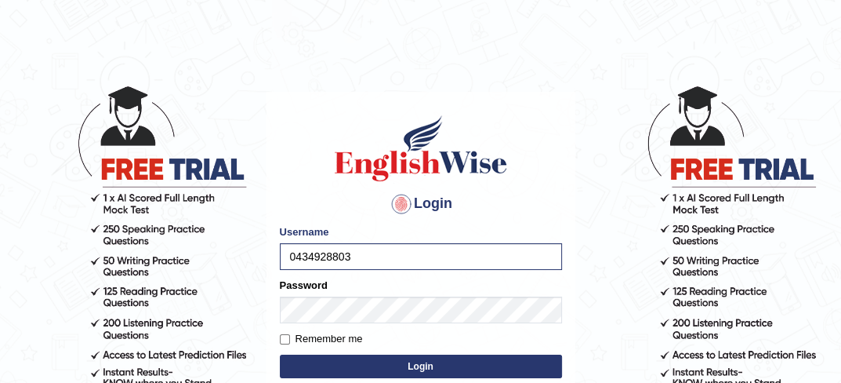
click at [397, 358] on button "Login" at bounding box center [421, 366] width 282 height 24
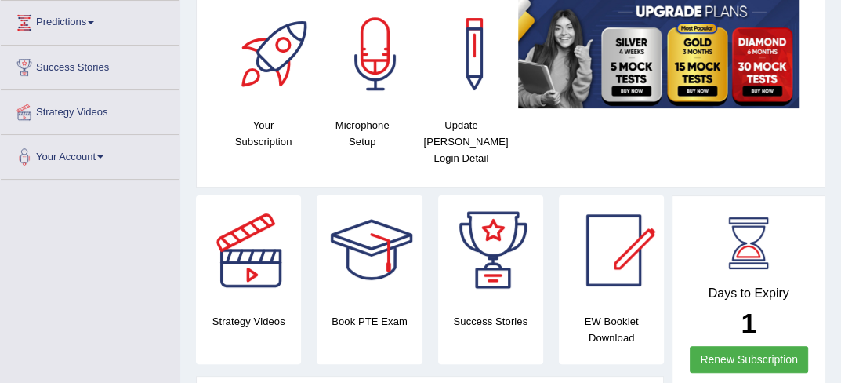
scroll to position [251, 0]
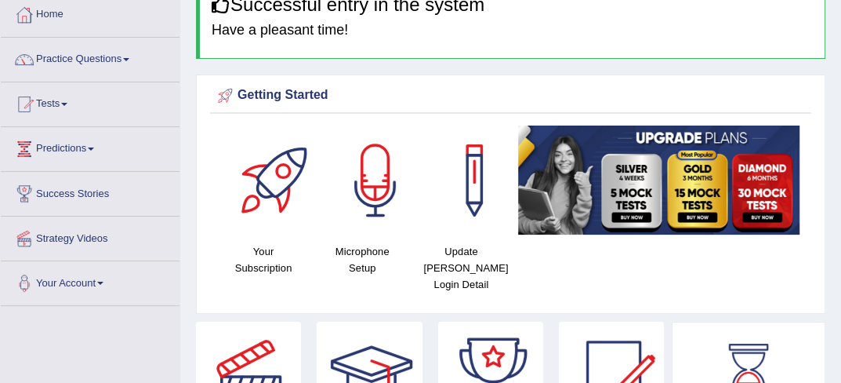
click at [840, 2] on html "Toggle navigation Home Practice Questions Speaking Practice Read Aloud Repeat S…" at bounding box center [420, 106] width 841 height 383
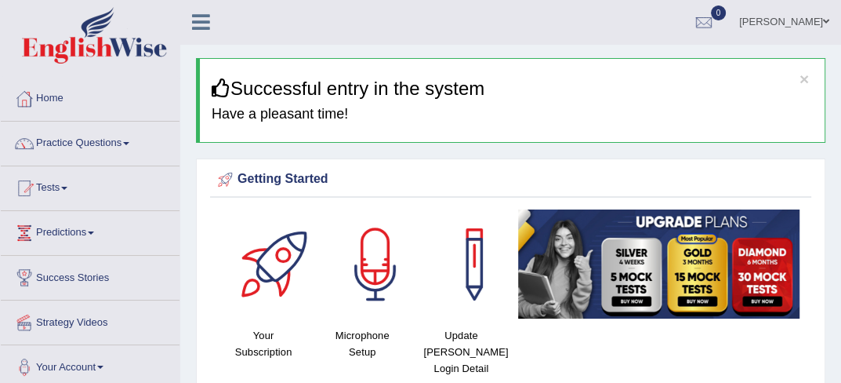
scroll to position [0, 0]
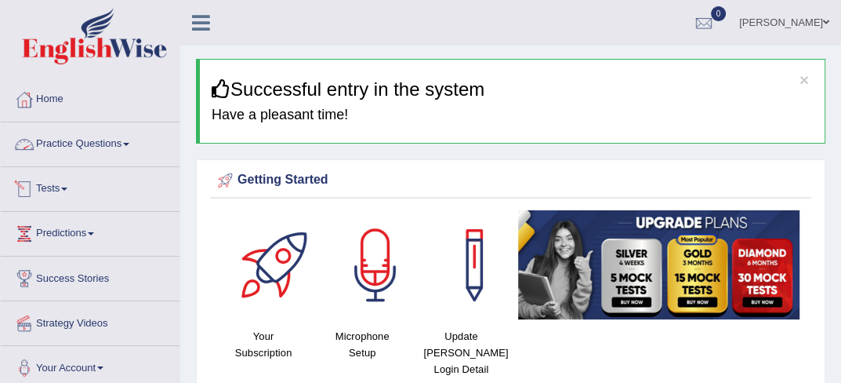
click at [138, 140] on link "Practice Questions" at bounding box center [90, 141] width 179 height 39
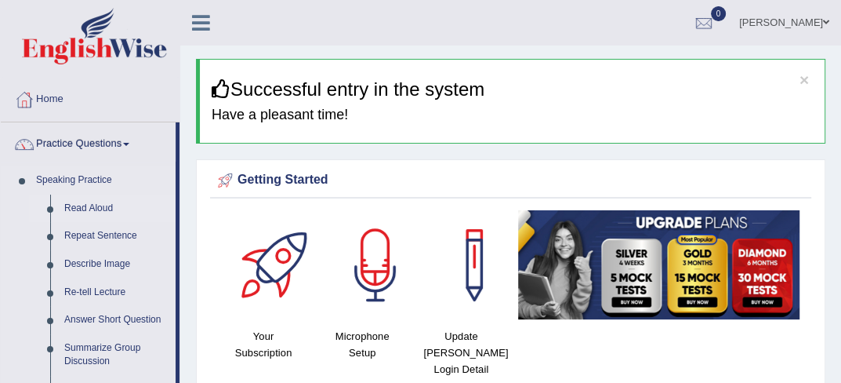
click at [86, 207] on link "Read Aloud" at bounding box center [116, 208] width 118 height 28
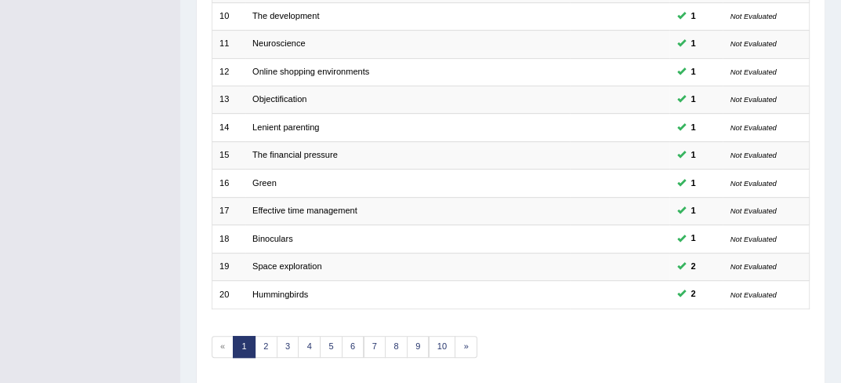
scroll to position [520, 0]
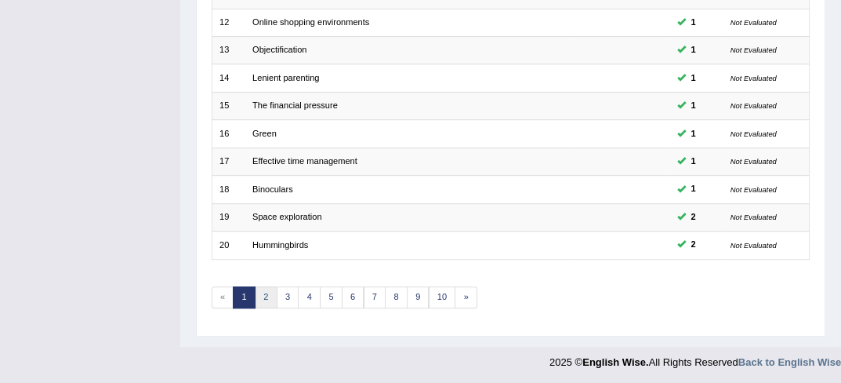
click at [268, 299] on link "2" at bounding box center [266, 297] width 23 height 22
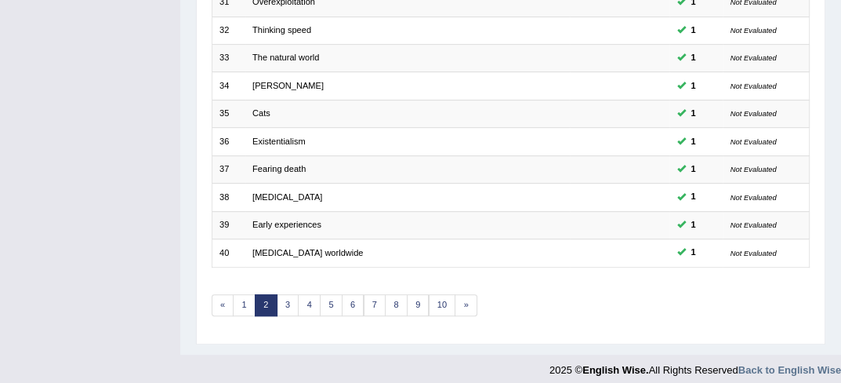
scroll to position [520, 0]
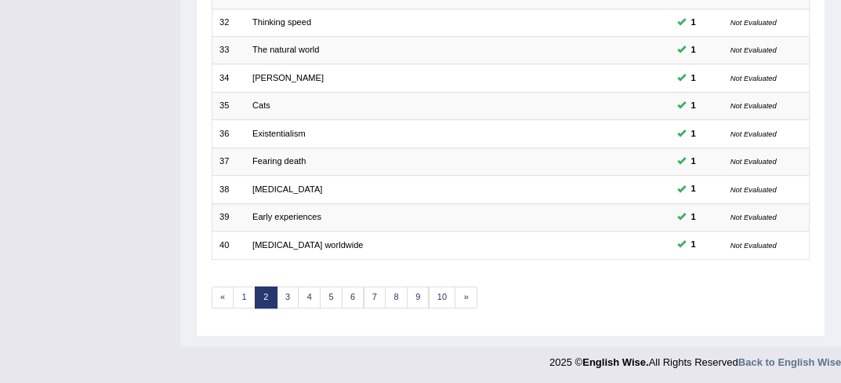
click at [286, 298] on link "3" at bounding box center [288, 297] width 23 height 22
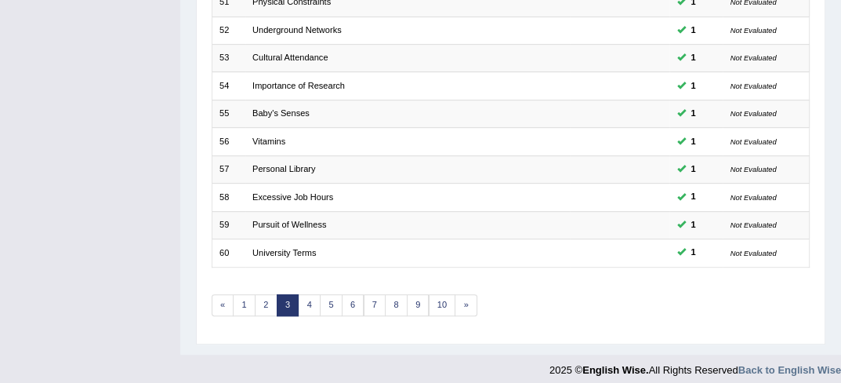
scroll to position [520, 0]
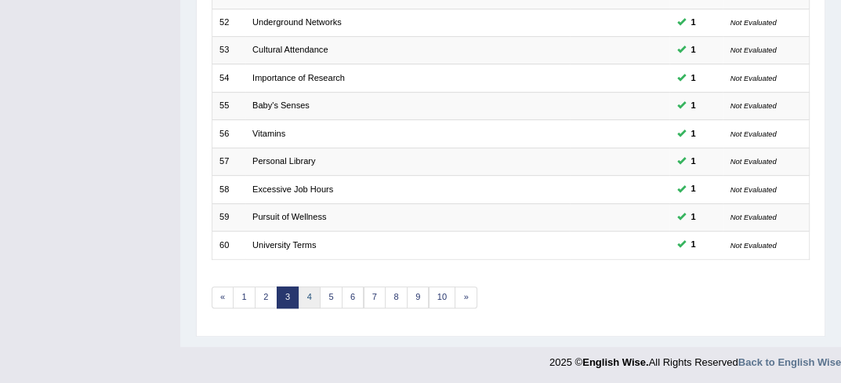
click at [310, 296] on link "4" at bounding box center [309, 297] width 23 height 22
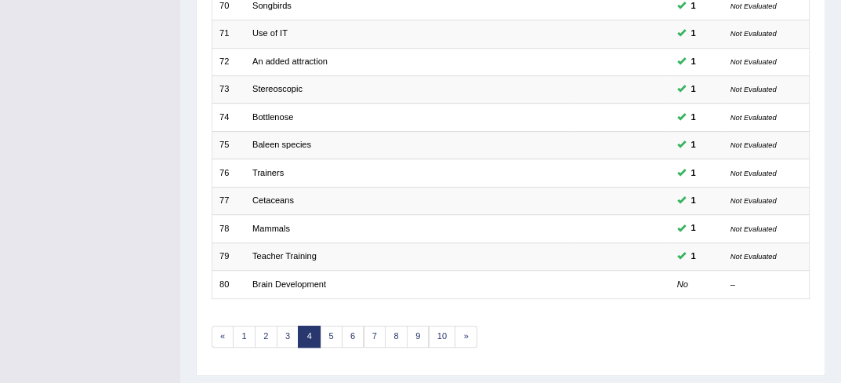
scroll to position [520, 0]
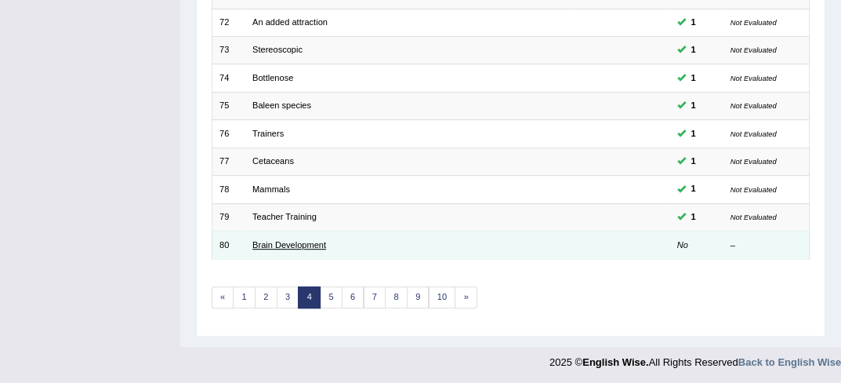
click at [313, 241] on link "Brain Development" at bounding box center [289, 244] width 74 height 9
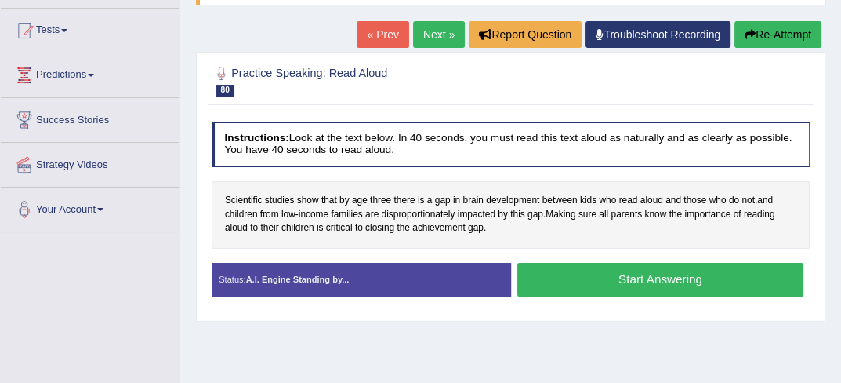
scroll to position [188, 0]
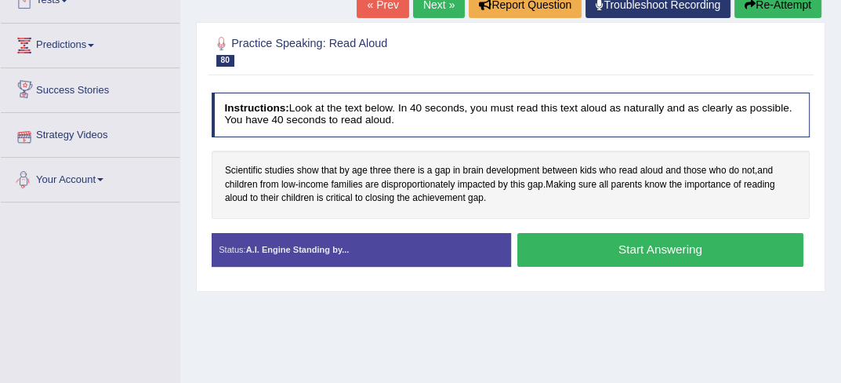
click at [74, 302] on div "Toggle navigation Home Practice Questions Speaking Practice Read Aloud Repeat S…" at bounding box center [420, 219] width 841 height 815
click at [411, 185] on span "disproportionately" at bounding box center [418, 185] width 74 height 14
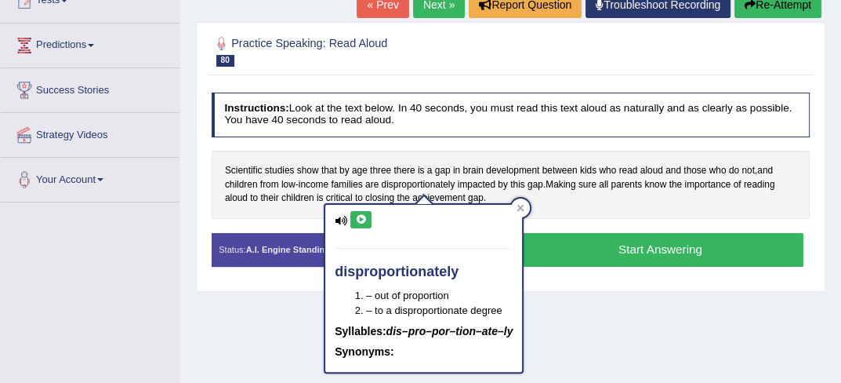
click at [364, 211] on button at bounding box center [360, 219] width 21 height 17
click at [364, 212] on button at bounding box center [360, 219] width 21 height 17
click at [417, 161] on div "Scientific studies show that by age three there is a gap in brain development b…" at bounding box center [511, 185] width 599 height 68
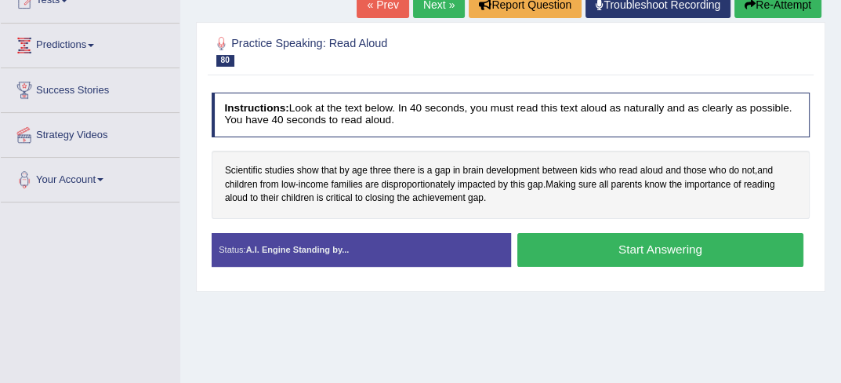
click at [666, 259] on button "Start Answering" at bounding box center [660, 250] width 286 height 34
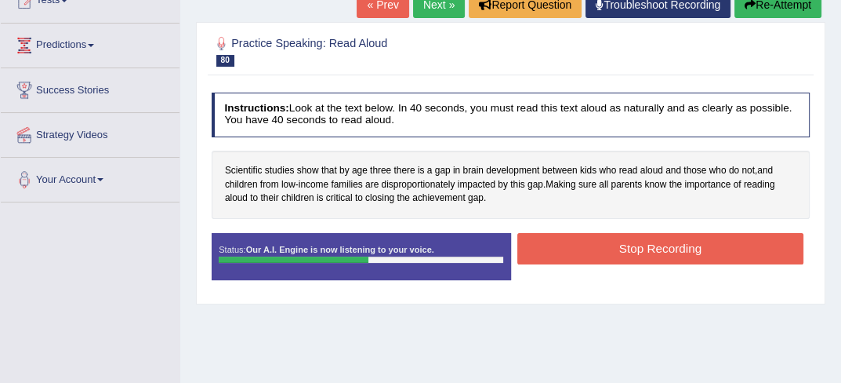
click at [646, 255] on button "Stop Recording" at bounding box center [660, 248] width 286 height 31
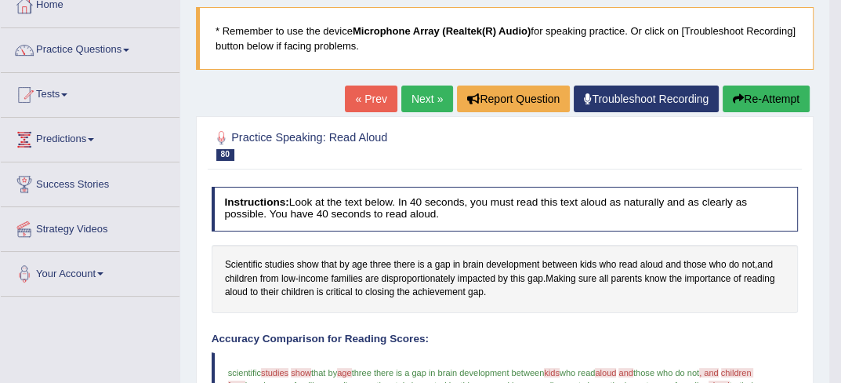
scroll to position [84, 0]
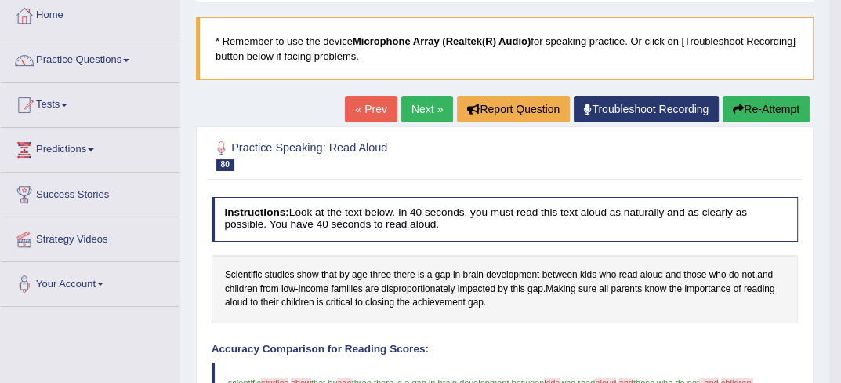
click at [414, 111] on link "Next »" at bounding box center [427, 109] width 52 height 27
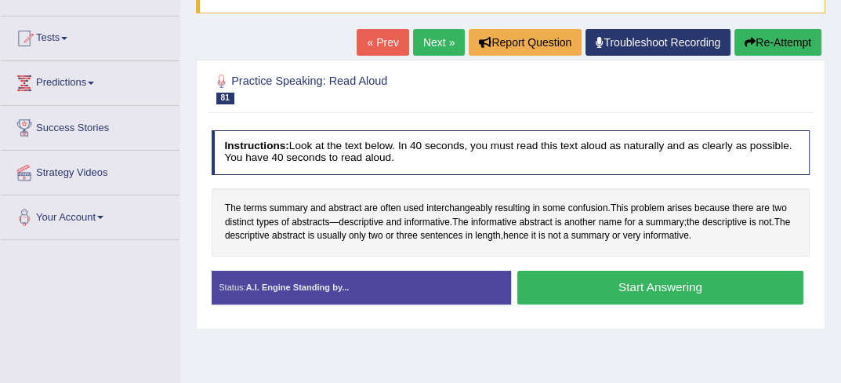
scroll to position [157, 0]
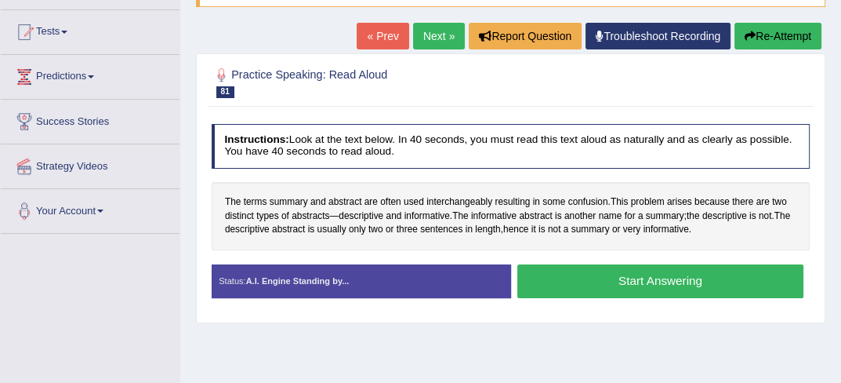
click at [630, 292] on button "Start Answering" at bounding box center [660, 281] width 286 height 34
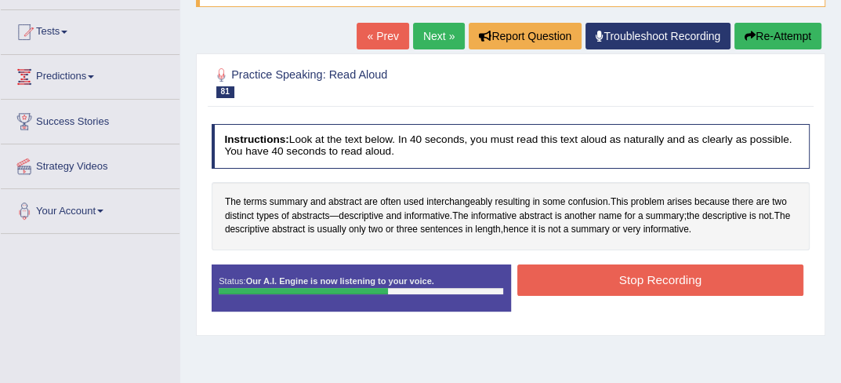
click at [615, 271] on button "Stop Recording" at bounding box center [660, 279] width 286 height 31
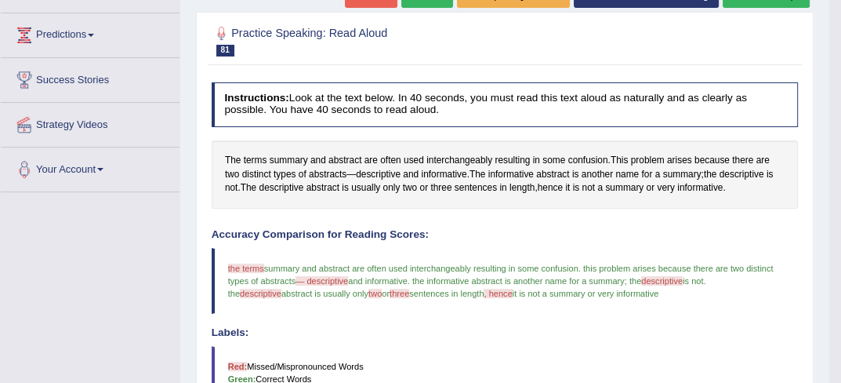
scroll to position [167, 0]
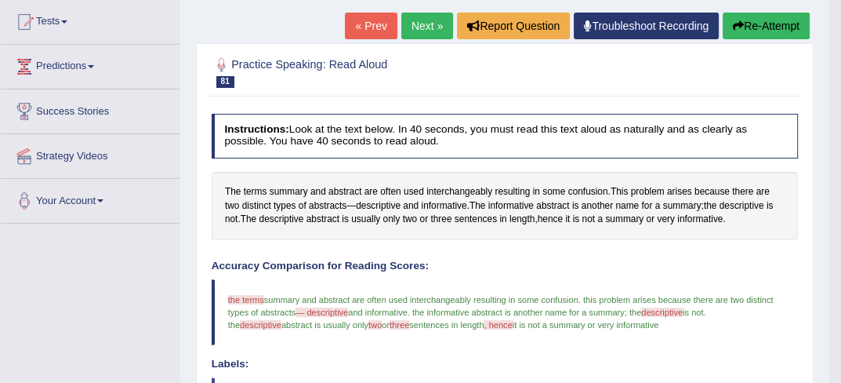
click at [426, 25] on link "Next »" at bounding box center [427, 26] width 52 height 27
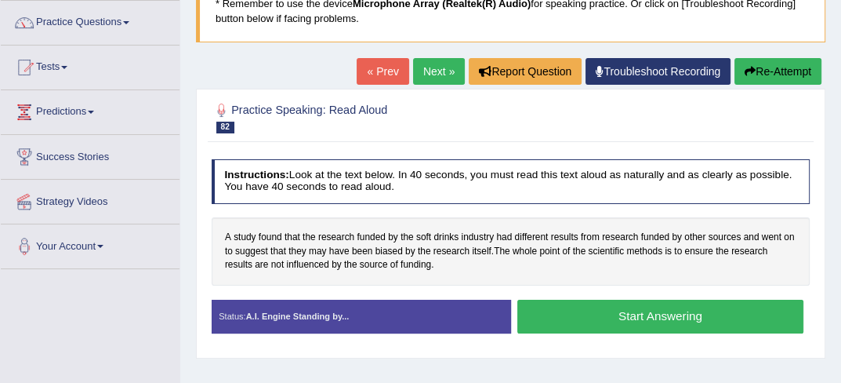
scroll to position [125, 0]
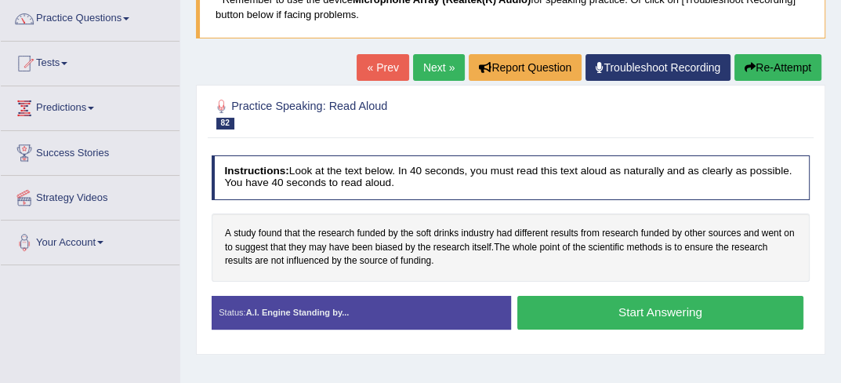
click at [652, 304] on button "Start Answering" at bounding box center [660, 313] width 286 height 34
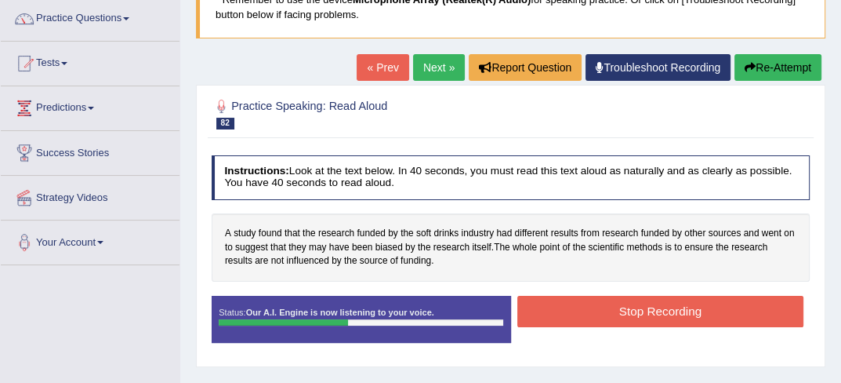
click at [652, 304] on button "Stop Recording" at bounding box center [660, 311] width 286 height 31
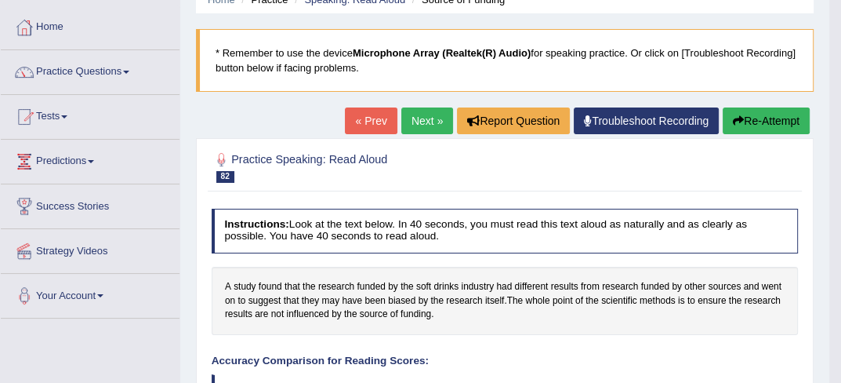
scroll to position [0, 0]
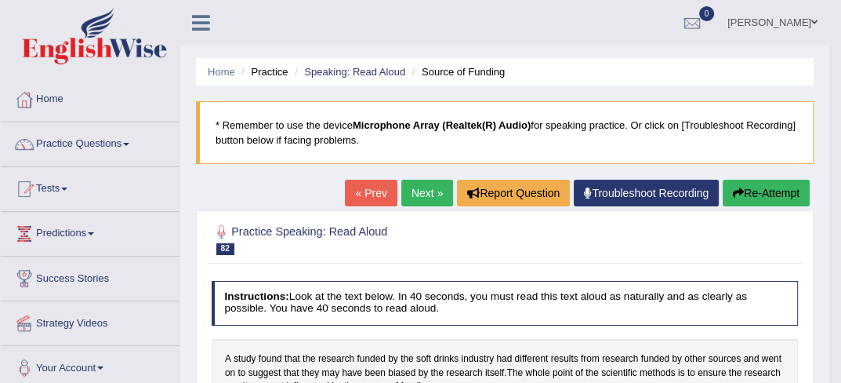
click at [405, 195] on link "Next »" at bounding box center [427, 193] width 52 height 27
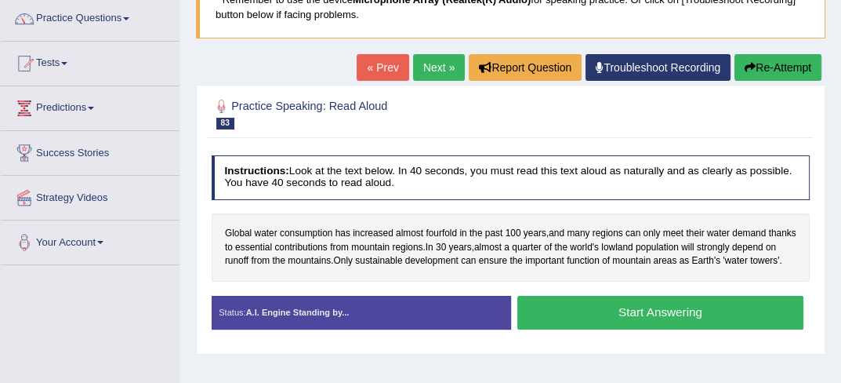
click at [727, 329] on button "Start Answering" at bounding box center [660, 313] width 286 height 34
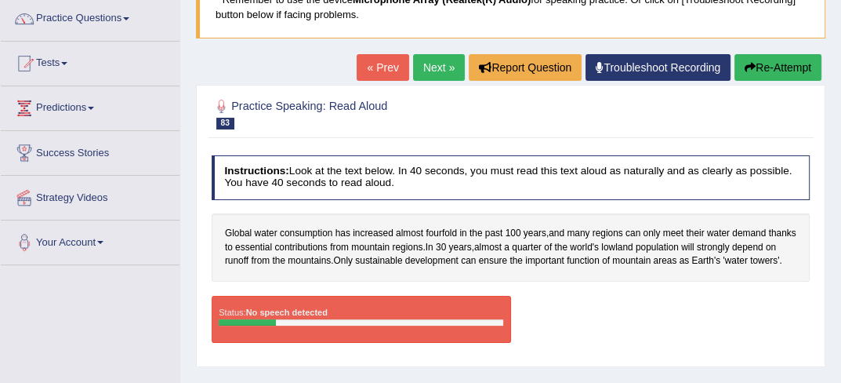
click at [379, 70] on link "« Prev" at bounding box center [383, 67] width 52 height 27
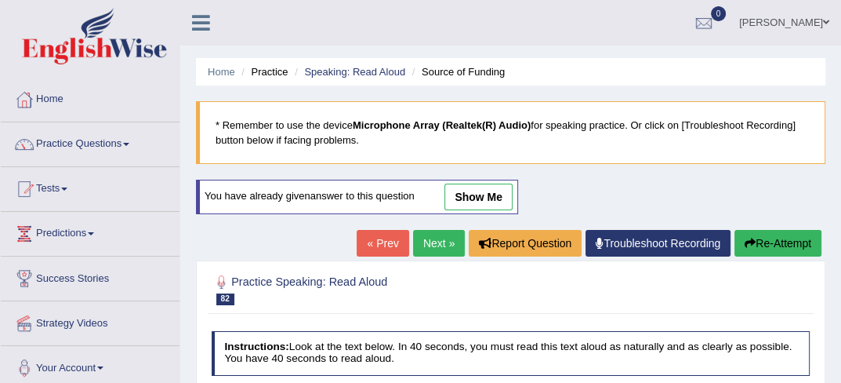
click at [429, 248] on link "Next »" at bounding box center [439, 243] width 52 height 27
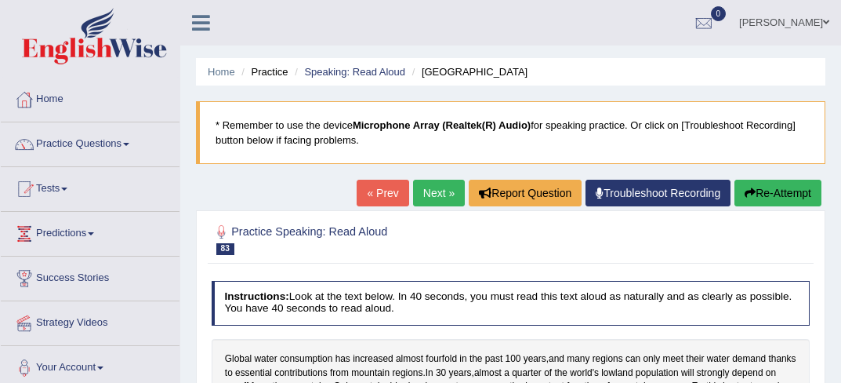
scroll to position [50, 0]
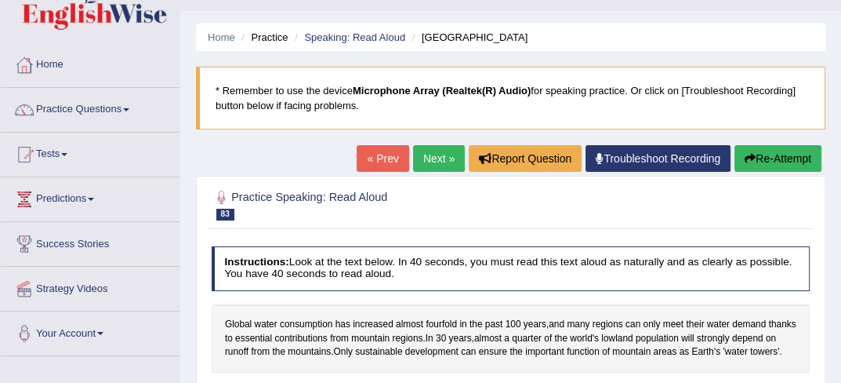
click at [840, 348] on html "Toggle navigation Home Practice Questions Speaking Practice Read Aloud Repeat S…" at bounding box center [420, 157] width 841 height 383
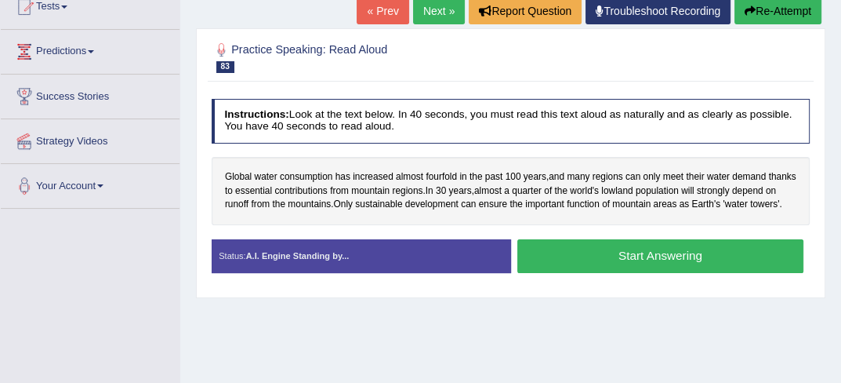
scroll to position [188, 0]
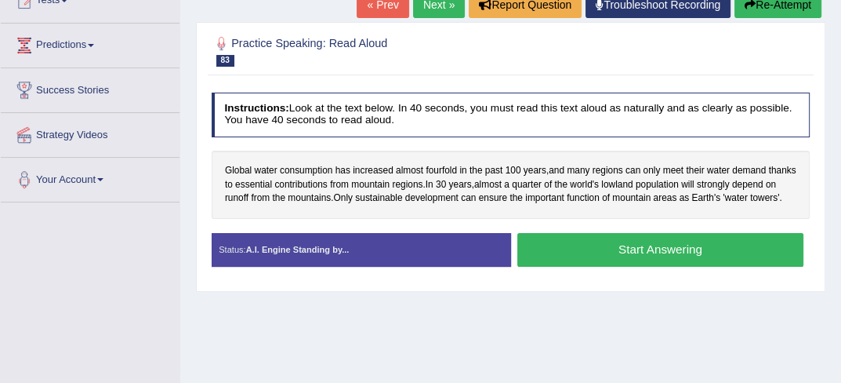
click at [574, 263] on button "Start Answering" at bounding box center [660, 250] width 286 height 34
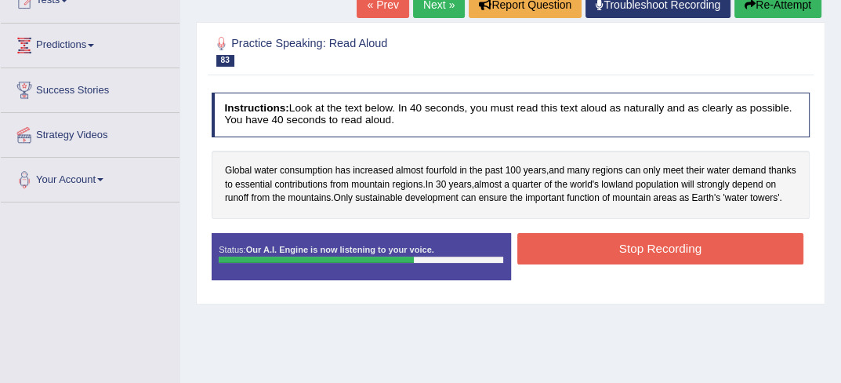
click at [574, 263] on button "Stop Recording" at bounding box center [660, 248] width 286 height 31
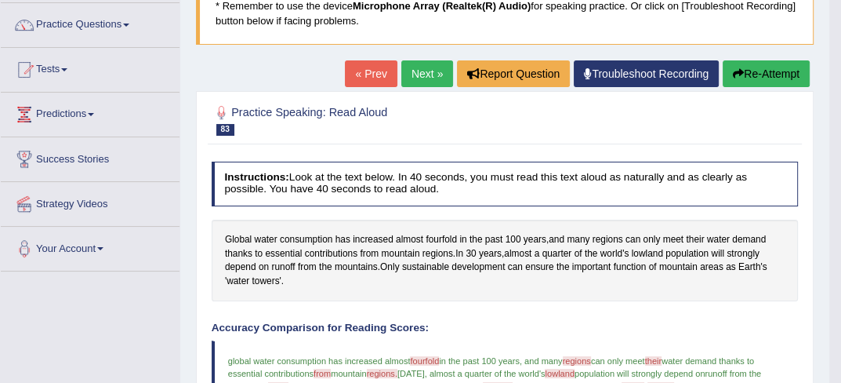
scroll to position [104, 0]
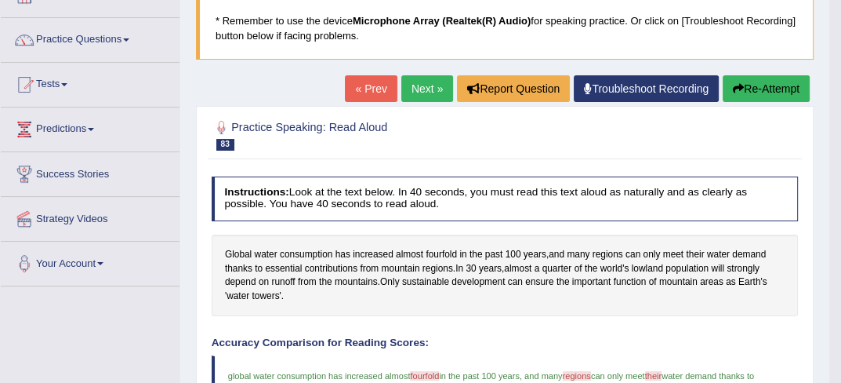
click at [406, 95] on link "Next »" at bounding box center [427, 88] width 52 height 27
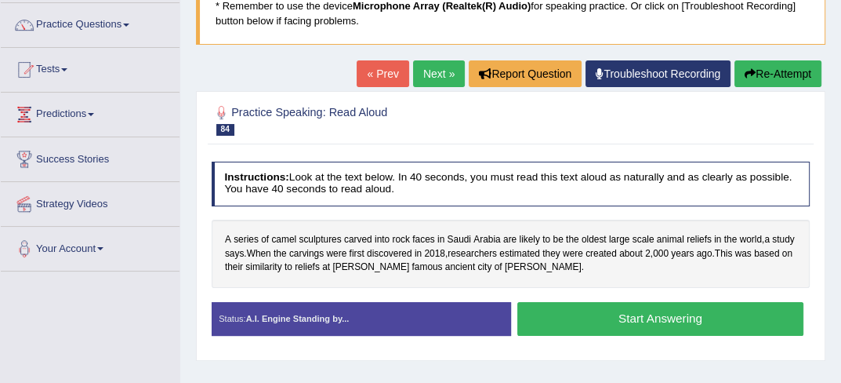
click at [840, 263] on html "Toggle navigation Home Practice Questions Speaking Practice Read Aloud Repeat S…" at bounding box center [420, 72] width 841 height 383
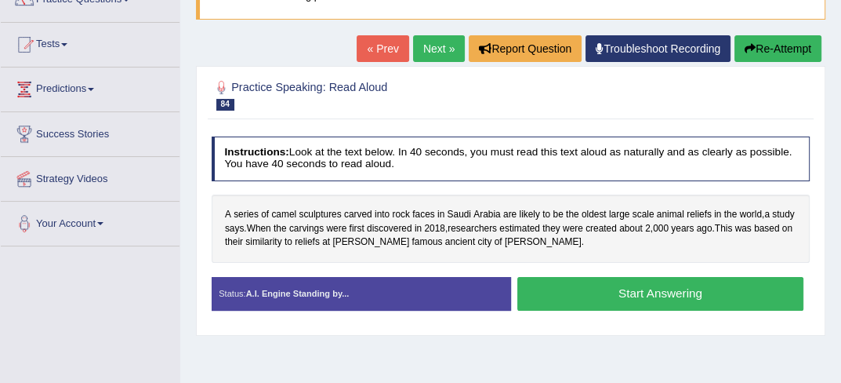
scroll to position [157, 0]
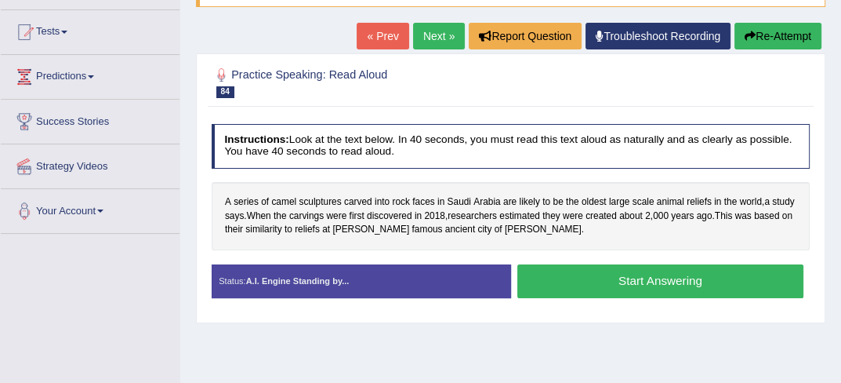
click at [695, 292] on button "Start Answering" at bounding box center [660, 281] width 286 height 34
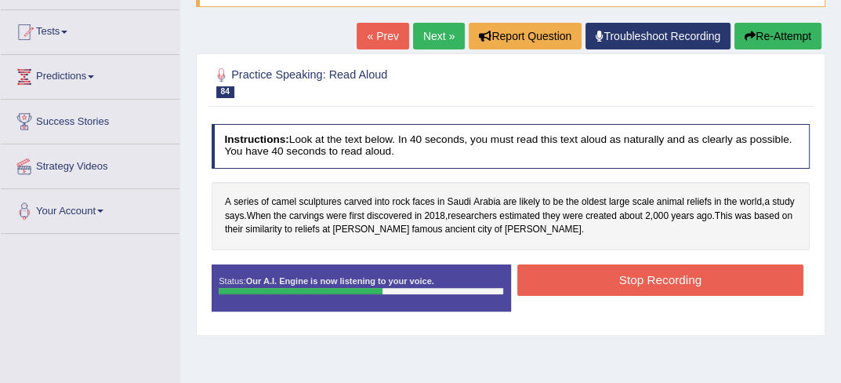
click at [680, 280] on button "Stop Recording" at bounding box center [660, 279] width 286 height 31
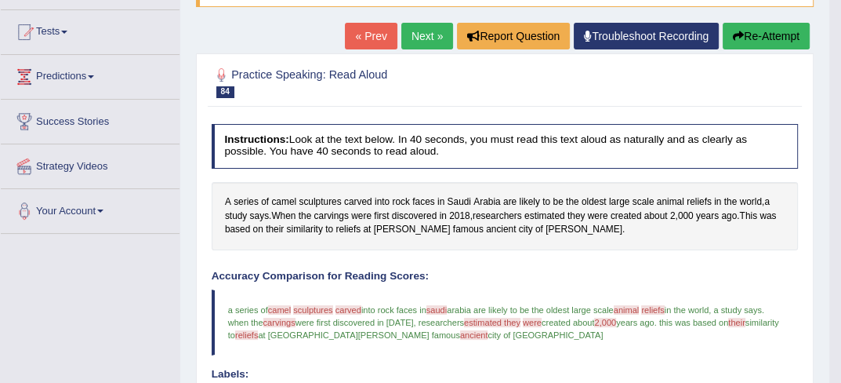
click at [423, 38] on link "Next »" at bounding box center [427, 36] width 52 height 27
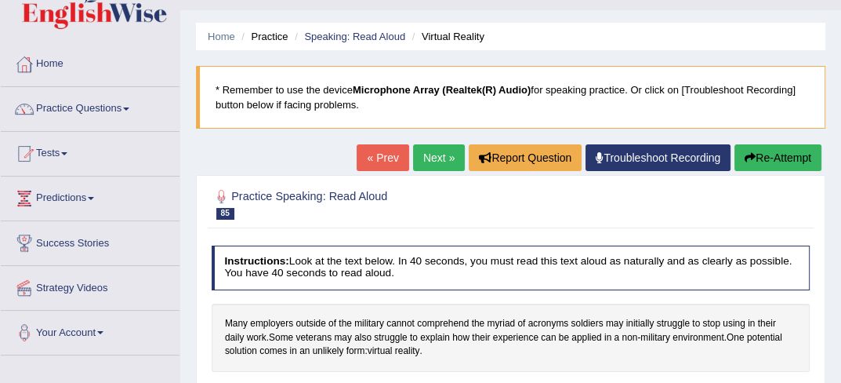
scroll to position [72, 0]
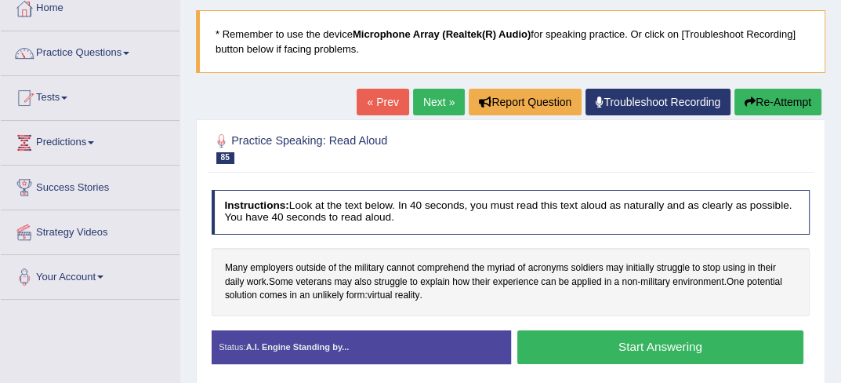
click at [840, 292] on html "Toggle navigation Home Practice Questions Speaking Practice Read Aloud Repeat S…" at bounding box center [420, 100] width 841 height 383
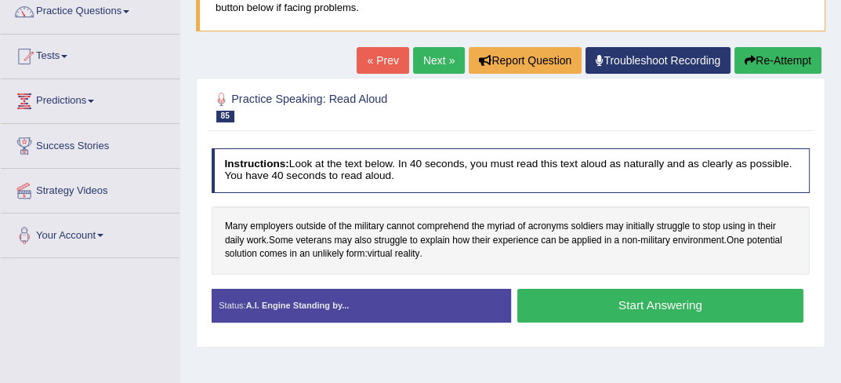
scroll to position [157, 0]
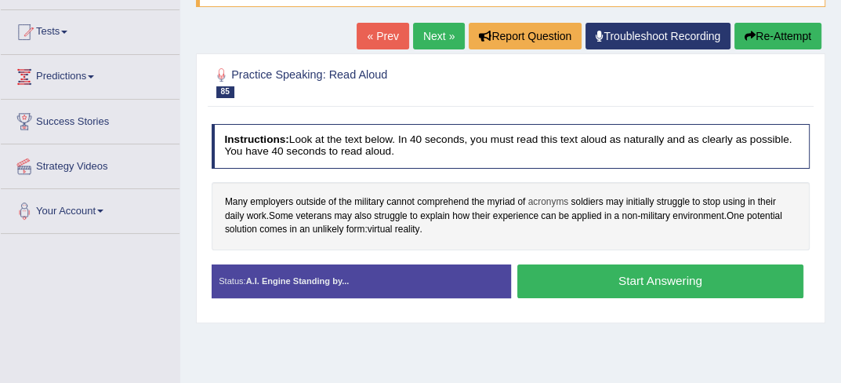
click at [553, 205] on span "acronyms" at bounding box center [548, 202] width 41 height 14
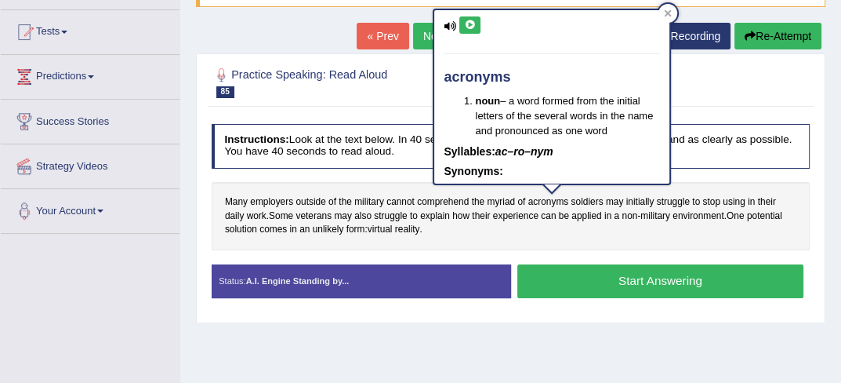
click at [471, 25] on icon at bounding box center [470, 24] width 12 height 9
click at [666, 13] on icon at bounding box center [668, 12] width 7 height 7
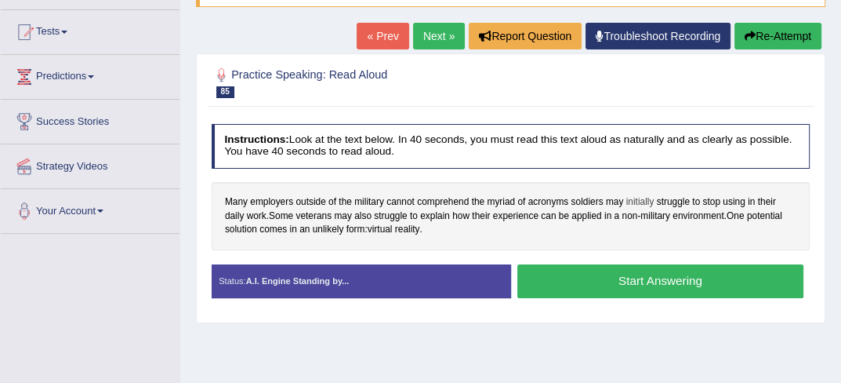
click at [633, 198] on span "initially" at bounding box center [640, 202] width 28 height 14
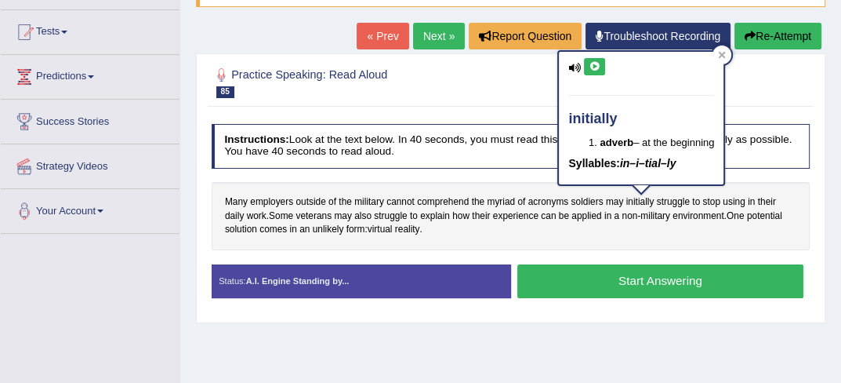
click at [596, 60] on button at bounding box center [594, 66] width 21 height 17
click at [719, 58] on div at bounding box center [722, 54] width 19 height 19
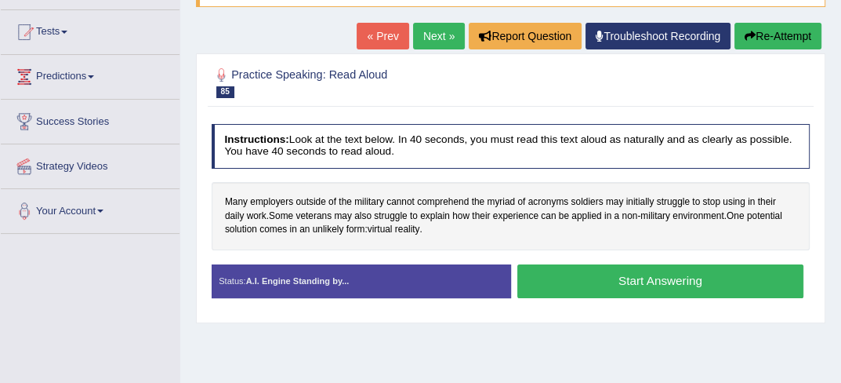
click at [592, 296] on button "Start Answering" at bounding box center [660, 281] width 286 height 34
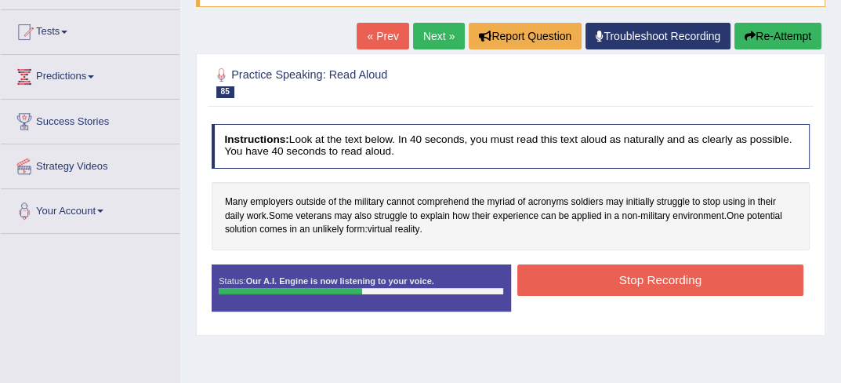
click at [572, 268] on button "Stop Recording" at bounding box center [660, 279] width 286 height 31
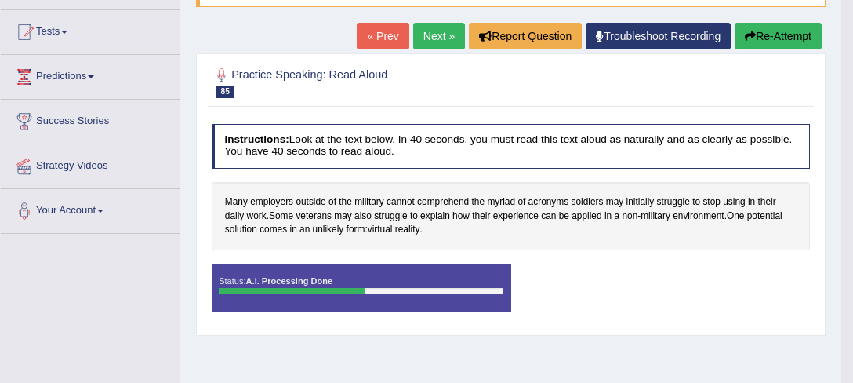
click at [0, 0] on div "Saving your answer..." at bounding box center [0, 0] width 0 height 0
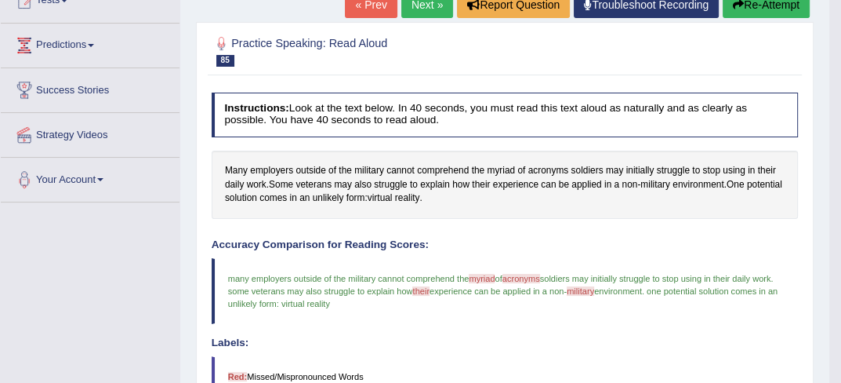
scroll to position [125, 0]
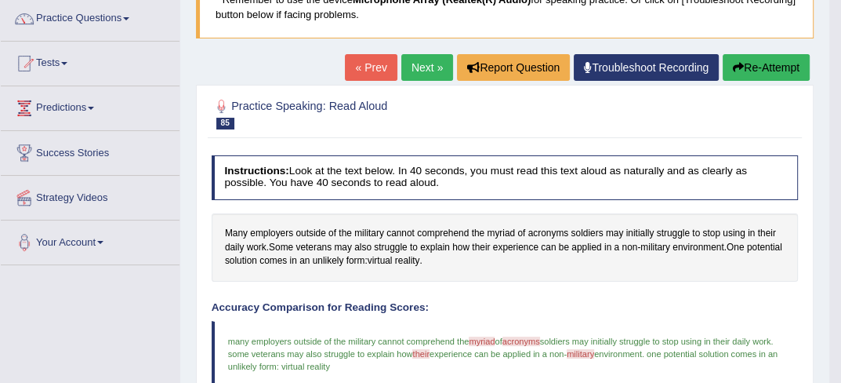
click at [435, 62] on link "Next »" at bounding box center [427, 67] width 52 height 27
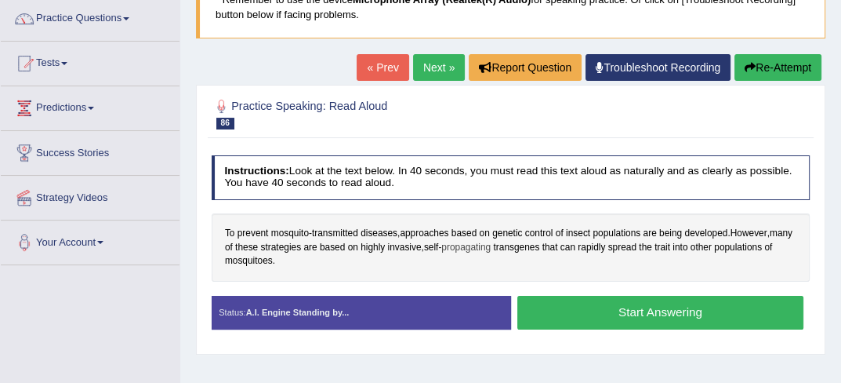
click at [485, 242] on span "propagating" at bounding box center [465, 248] width 49 height 14
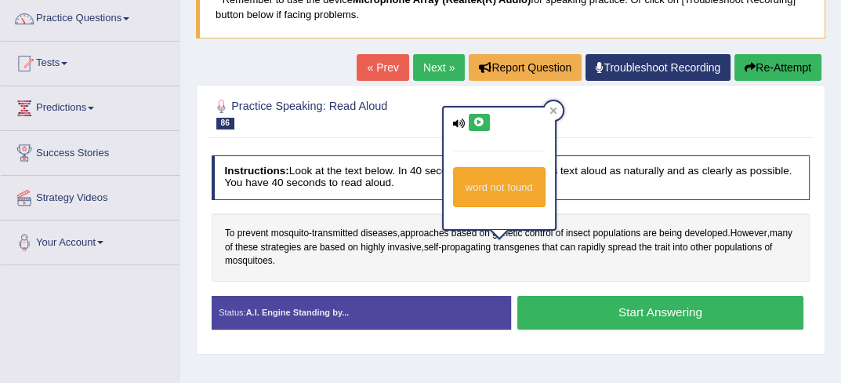
click at [474, 118] on icon at bounding box center [480, 122] width 12 height 9
click at [553, 107] on icon at bounding box center [554, 111] width 8 height 8
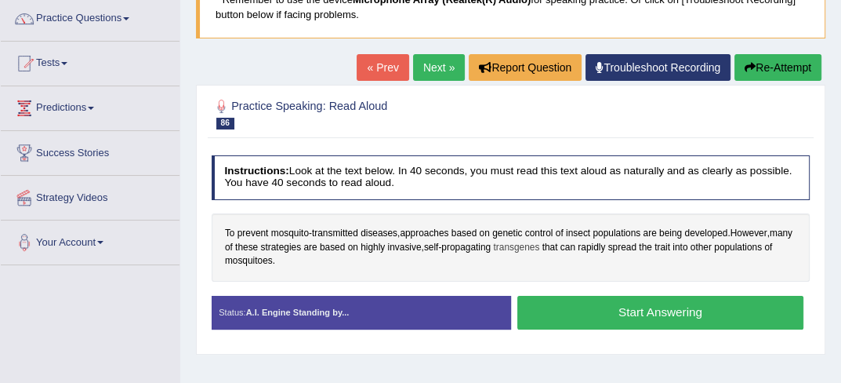
click at [536, 246] on span "transgenes" at bounding box center [516, 248] width 46 height 14
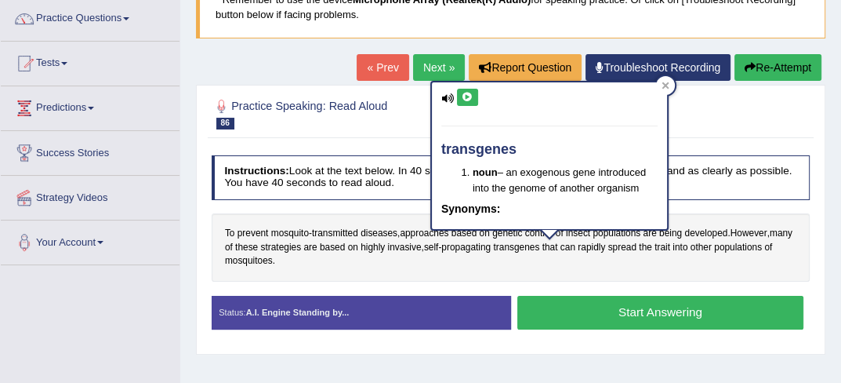
click at [468, 93] on icon at bounding box center [468, 97] width 12 height 9
click at [666, 84] on icon at bounding box center [665, 85] width 7 height 7
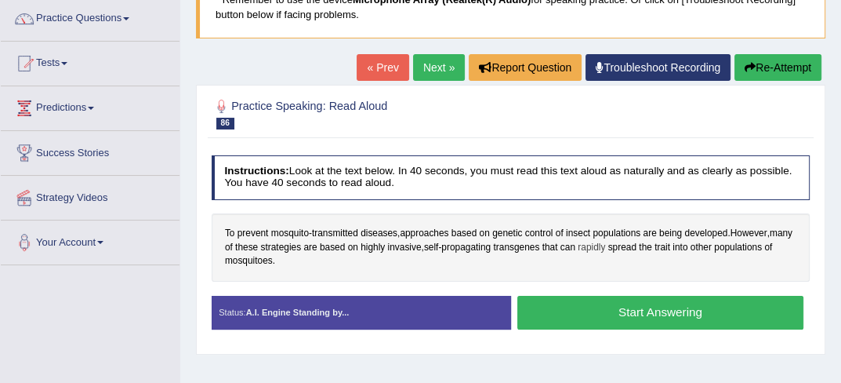
click at [605, 248] on span "rapidly" at bounding box center [591, 248] width 27 height 14
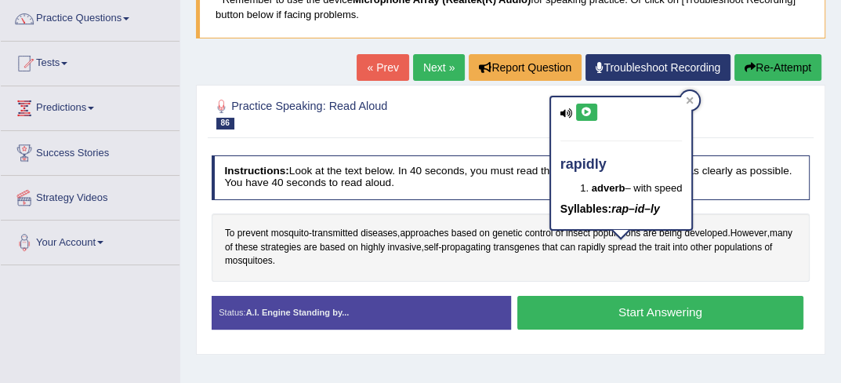
click at [582, 114] on icon at bounding box center [587, 111] width 12 height 9
click at [694, 98] on icon at bounding box center [690, 100] width 8 height 8
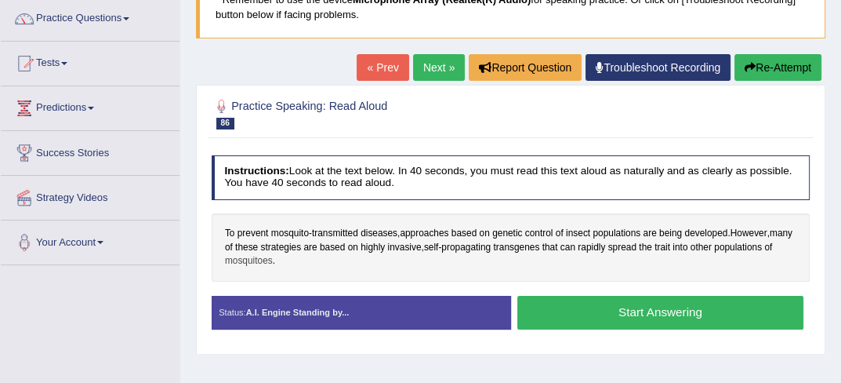
click at [273, 264] on span "mosquitoes" at bounding box center [249, 261] width 48 height 14
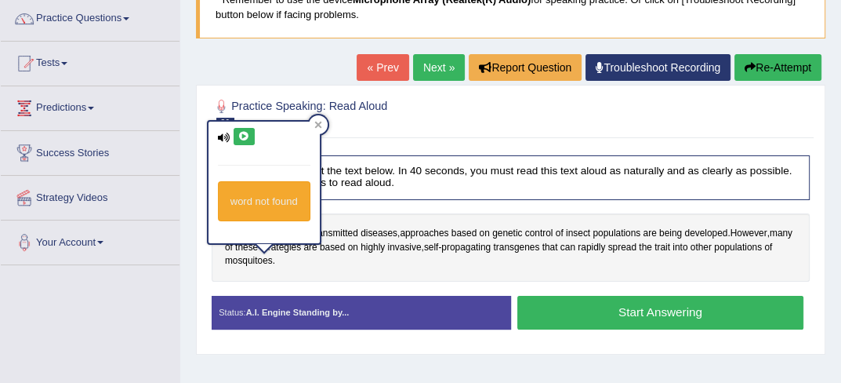
click at [241, 133] on icon at bounding box center [244, 136] width 12 height 9
click at [317, 125] on icon at bounding box center [317, 124] width 7 height 7
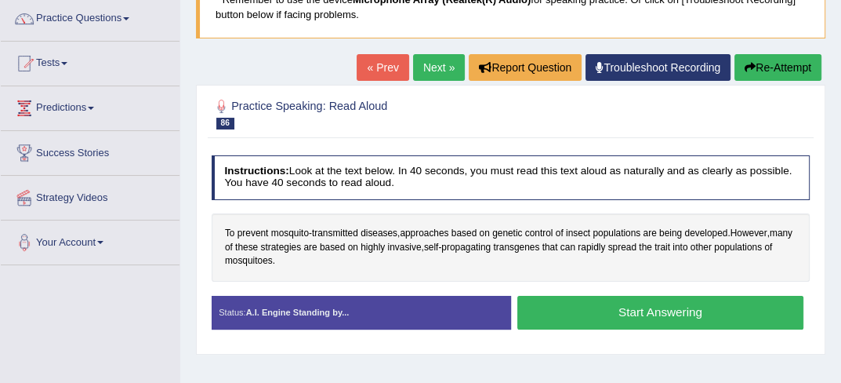
click at [587, 296] on button "Start Answering" at bounding box center [660, 313] width 286 height 34
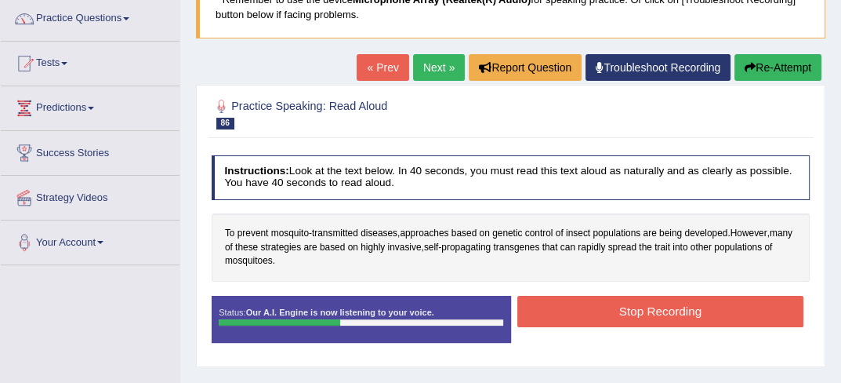
click at [583, 303] on button "Stop Recording" at bounding box center [660, 311] width 286 height 31
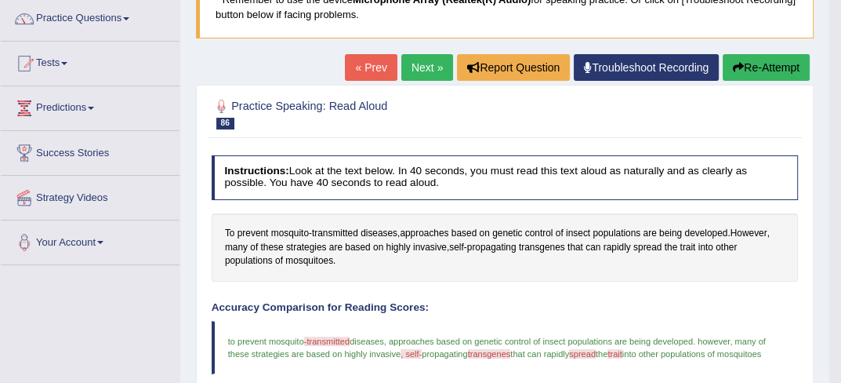
click at [405, 76] on link "Next »" at bounding box center [427, 67] width 52 height 27
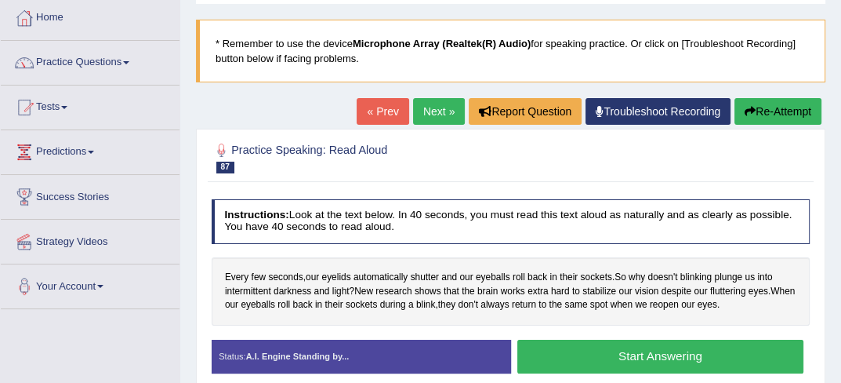
click at [840, 301] on html "Toggle navigation Home Practice Questions Speaking Practice Read Aloud Repeat S…" at bounding box center [420, 109] width 841 height 383
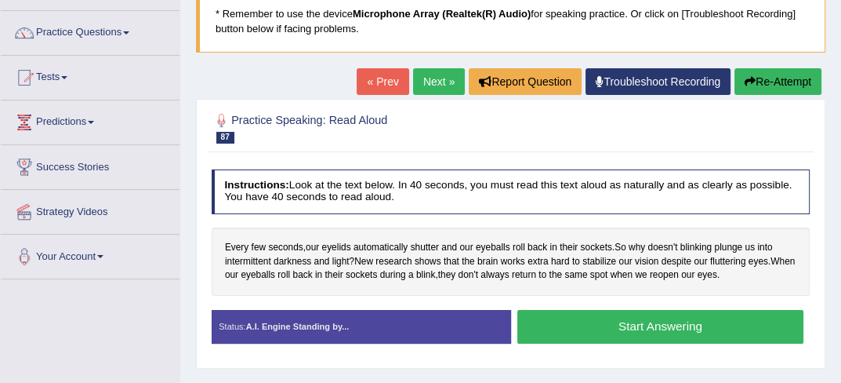
scroll to position [125, 0]
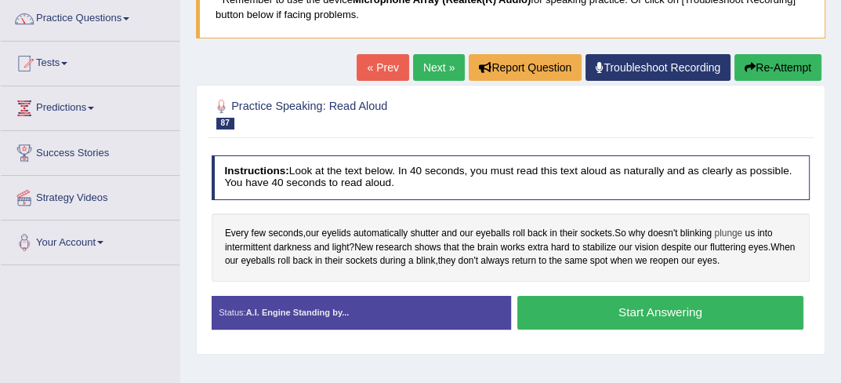
click at [738, 230] on span "plunge" at bounding box center [728, 234] width 28 height 14
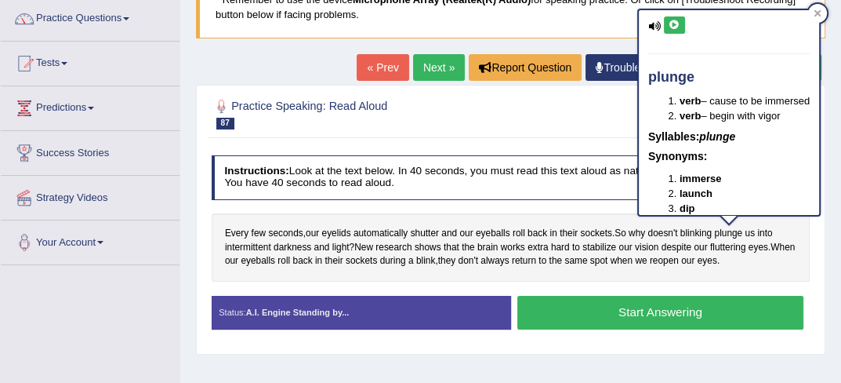
click at [673, 22] on icon at bounding box center [675, 24] width 12 height 9
click at [822, 10] on icon at bounding box center [818, 12] width 7 height 7
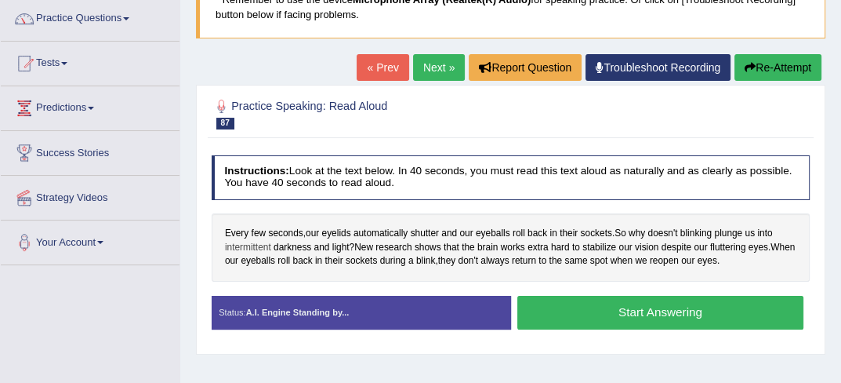
click at [261, 245] on span "intermittent" at bounding box center [248, 248] width 46 height 14
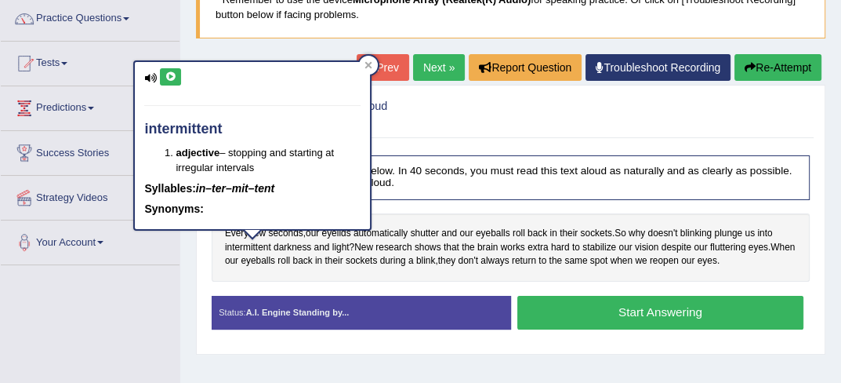
click at [179, 77] on button at bounding box center [170, 76] width 21 height 17
click at [374, 71] on div at bounding box center [368, 65] width 19 height 19
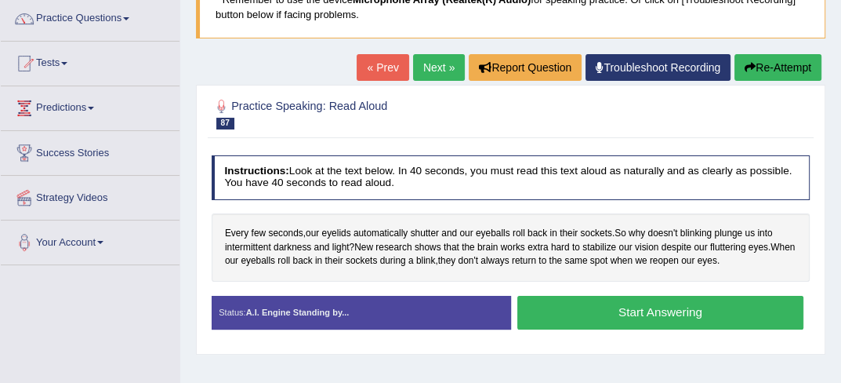
click at [630, 315] on button "Start Answering" at bounding box center [660, 313] width 286 height 34
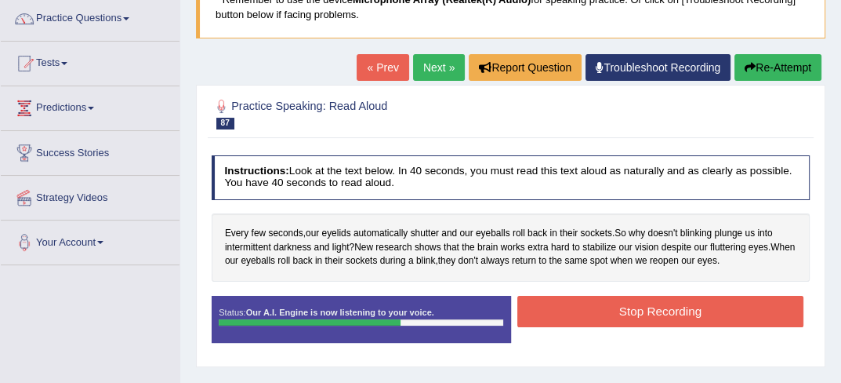
click at [630, 315] on button "Stop Recording" at bounding box center [660, 311] width 286 height 31
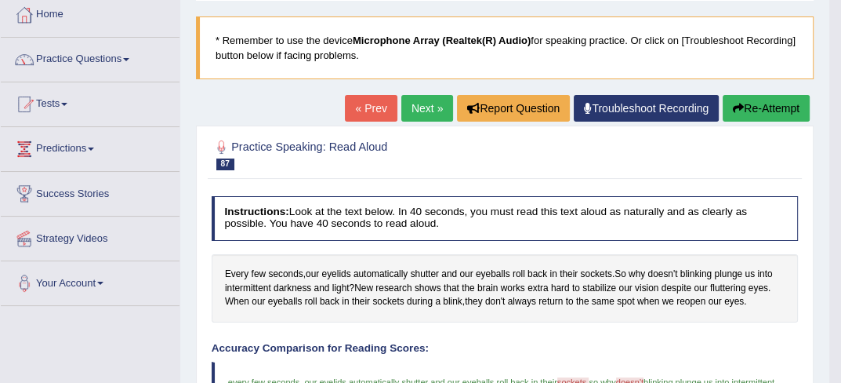
scroll to position [64, 0]
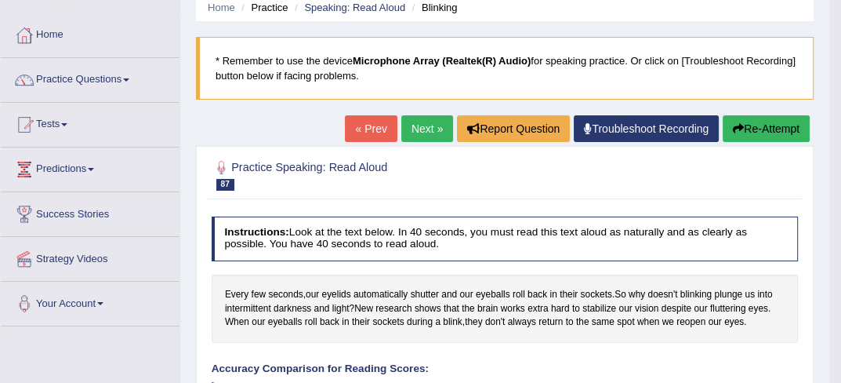
click at [430, 117] on link "Next »" at bounding box center [427, 128] width 52 height 27
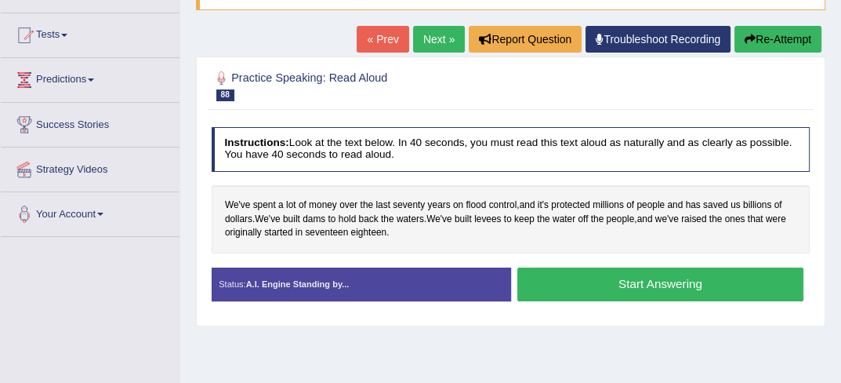
scroll to position [157, 0]
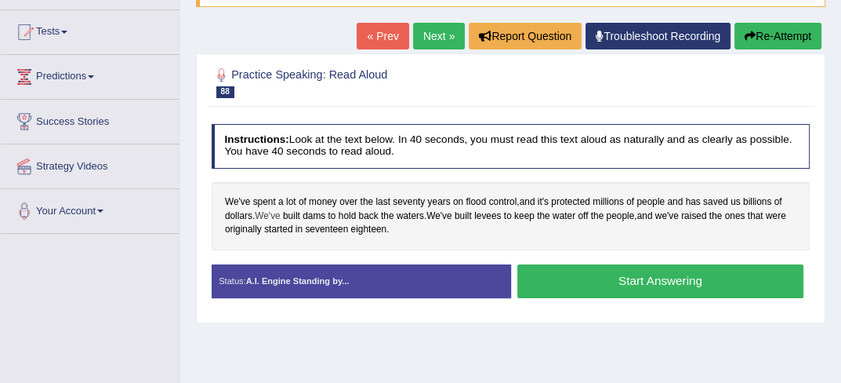
click at [268, 211] on span "We've" at bounding box center [267, 216] width 25 height 14
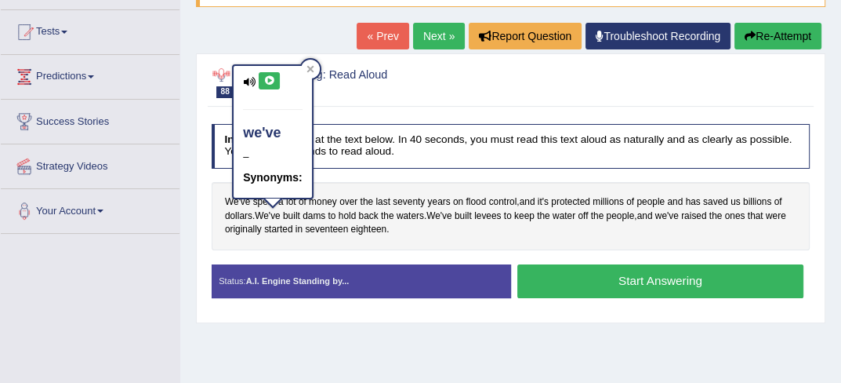
click at [270, 82] on icon at bounding box center [269, 80] width 12 height 9
click at [264, 79] on icon at bounding box center [269, 80] width 12 height 9
click at [316, 63] on div at bounding box center [310, 69] width 19 height 19
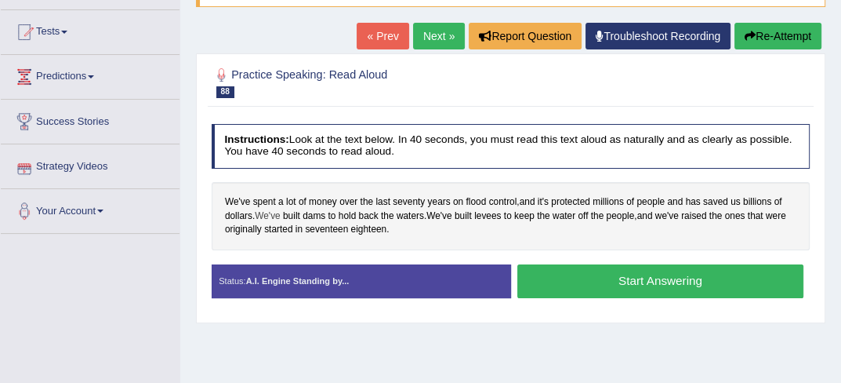
click at [273, 214] on span "We've" at bounding box center [267, 216] width 25 height 14
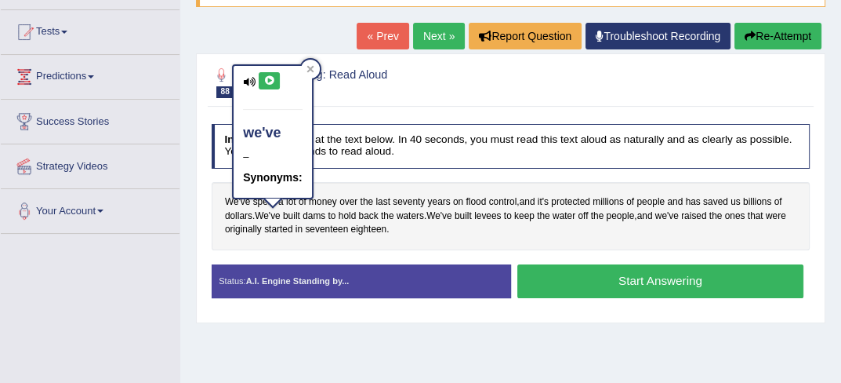
click at [267, 76] on icon at bounding box center [269, 80] width 12 height 9
click at [312, 65] on icon at bounding box center [310, 68] width 7 height 7
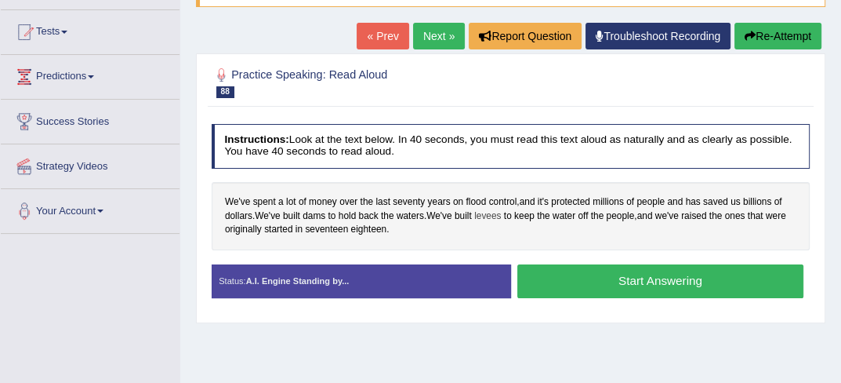
click at [491, 216] on span "levees" at bounding box center [487, 216] width 27 height 14
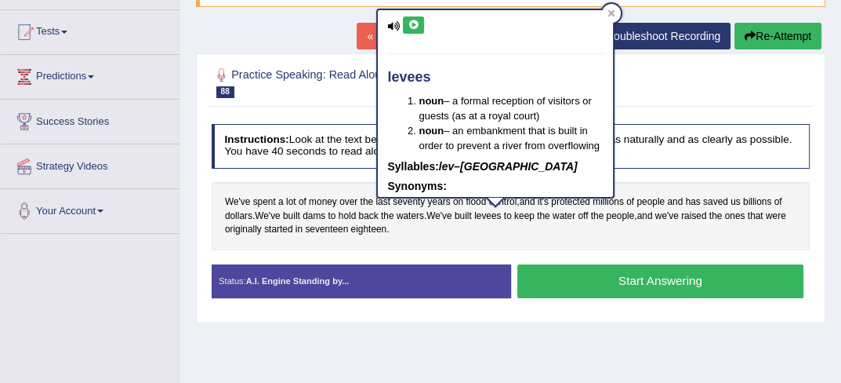
click at [409, 23] on icon at bounding box center [414, 24] width 12 height 9
click at [415, 23] on icon at bounding box center [414, 24] width 12 height 9
click at [260, 205] on span "spent" at bounding box center [264, 202] width 23 height 14
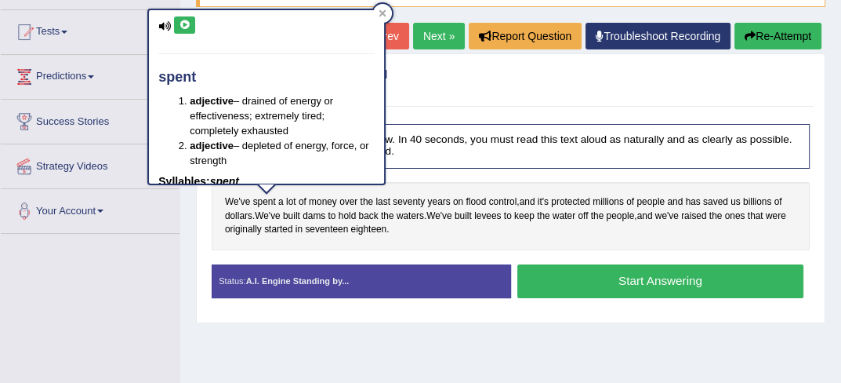
click at [185, 27] on icon at bounding box center [185, 24] width 12 height 9
click at [391, 10] on div at bounding box center [382, 13] width 19 height 19
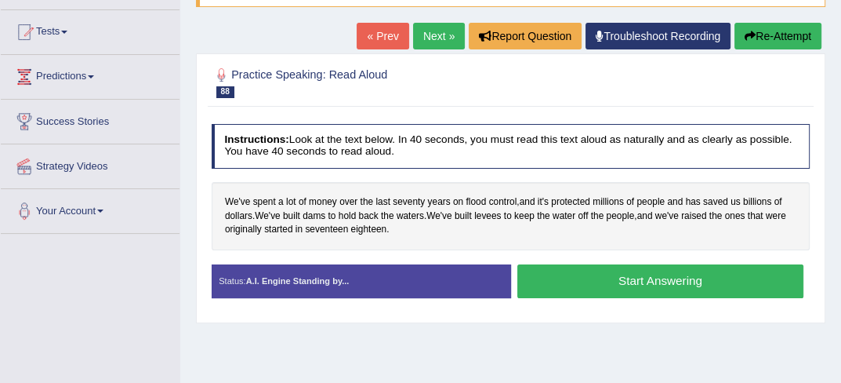
click at [235, 193] on div "We've spent a lot of money over the last seventy years on flood control , and i…" at bounding box center [511, 216] width 599 height 68
click at [235, 200] on span "We've" at bounding box center [237, 202] width 25 height 14
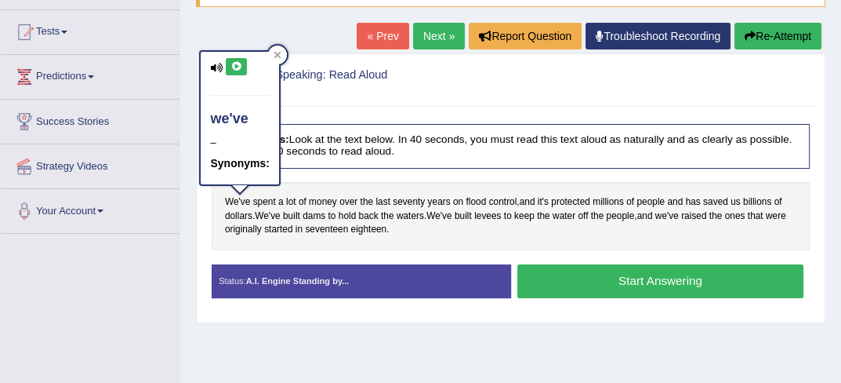
click at [234, 70] on icon at bounding box center [236, 66] width 12 height 9
click at [229, 64] on button at bounding box center [236, 66] width 21 height 17
click at [278, 46] on div at bounding box center [277, 54] width 19 height 19
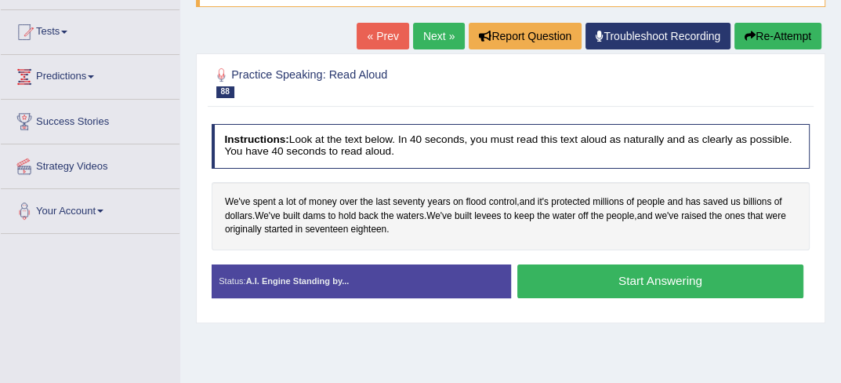
click at [590, 281] on button "Start Answering" at bounding box center [660, 281] width 286 height 34
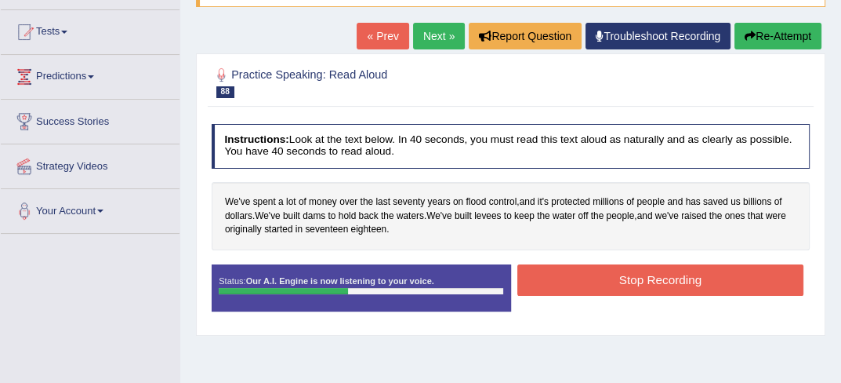
click at [590, 281] on button "Stop Recording" at bounding box center [660, 279] width 286 height 31
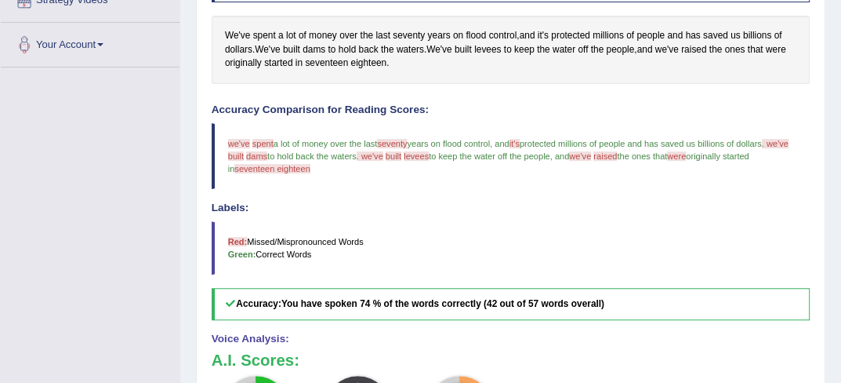
scroll to position [197, 0]
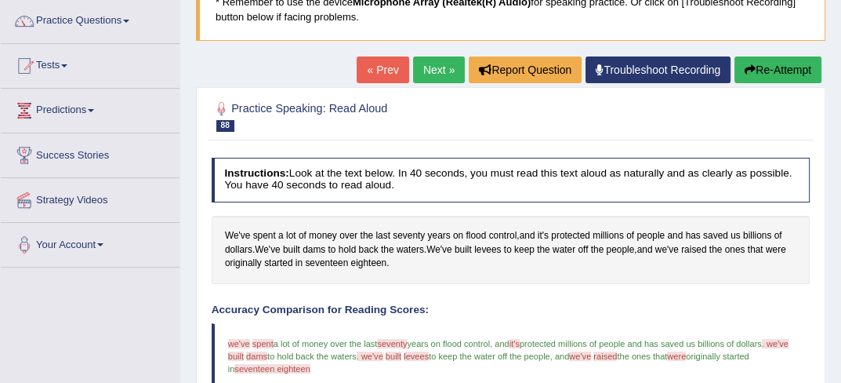
scroll to position [103, 0]
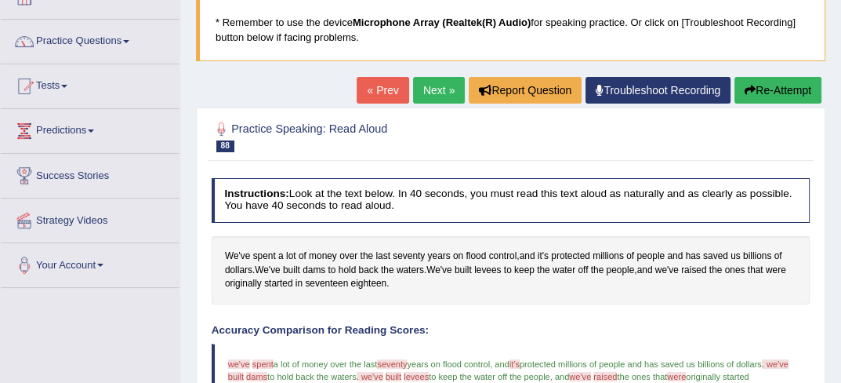
click at [426, 87] on link "Next »" at bounding box center [439, 90] width 52 height 27
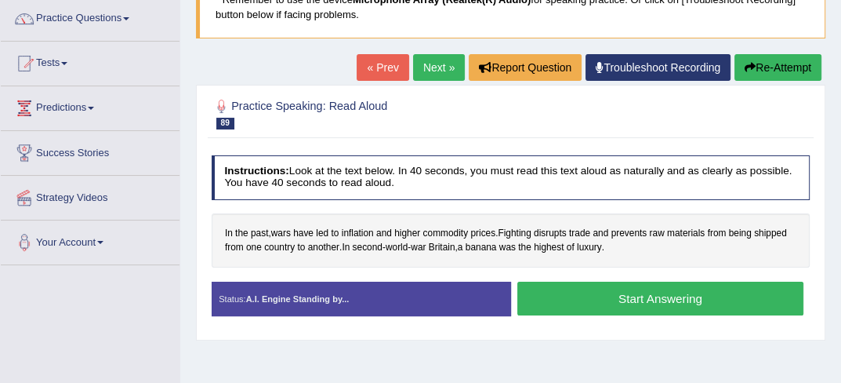
click at [665, 292] on button "Start Answering" at bounding box center [660, 298] width 286 height 34
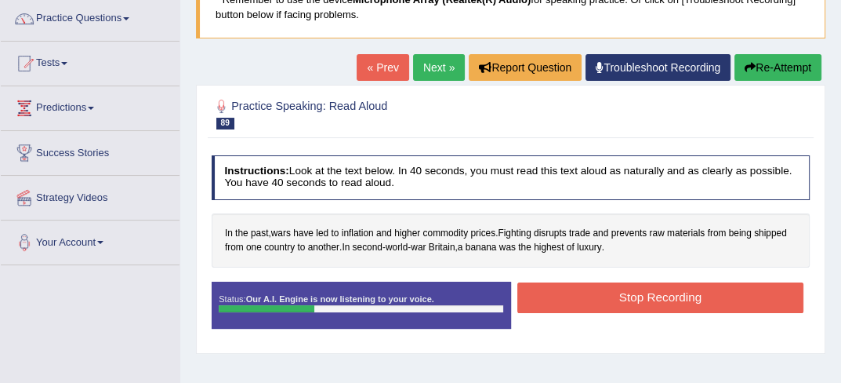
click at [665, 292] on button "Stop Recording" at bounding box center [660, 297] width 286 height 31
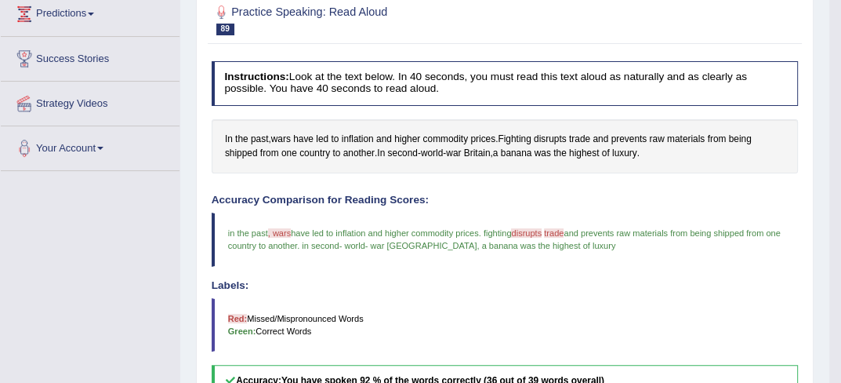
scroll to position [314, 0]
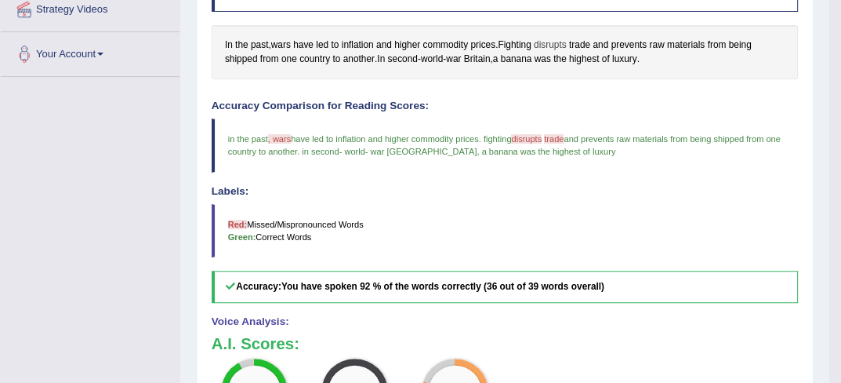
click at [551, 42] on span "disrupts" at bounding box center [550, 45] width 33 height 14
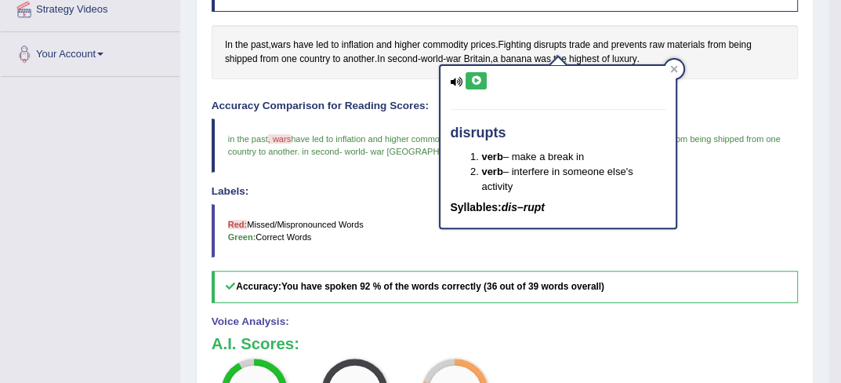
click at [472, 76] on icon at bounding box center [476, 80] width 12 height 9
click at [280, 42] on span "wars" at bounding box center [281, 45] width 20 height 14
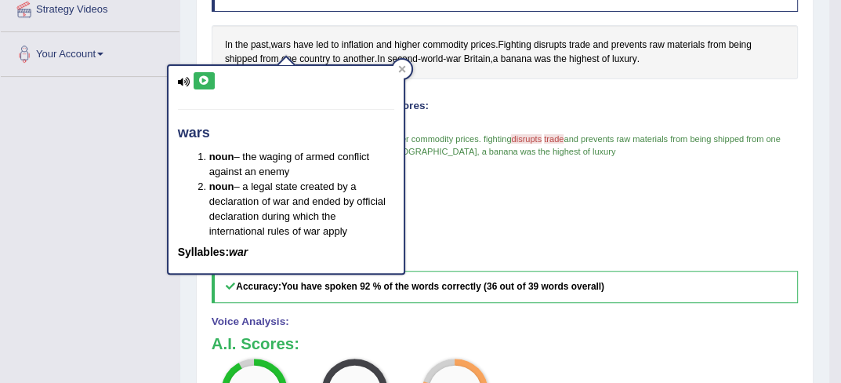
click at [203, 81] on icon at bounding box center [204, 80] width 12 height 9
click at [405, 65] on icon at bounding box center [402, 69] width 8 height 8
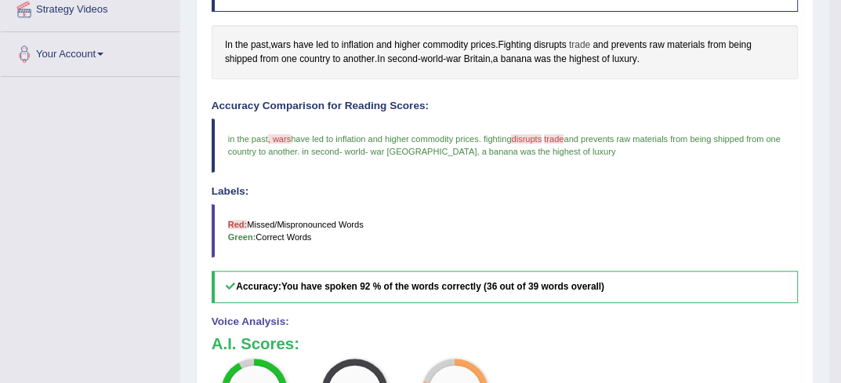
click at [584, 42] on span "trade" at bounding box center [579, 45] width 21 height 14
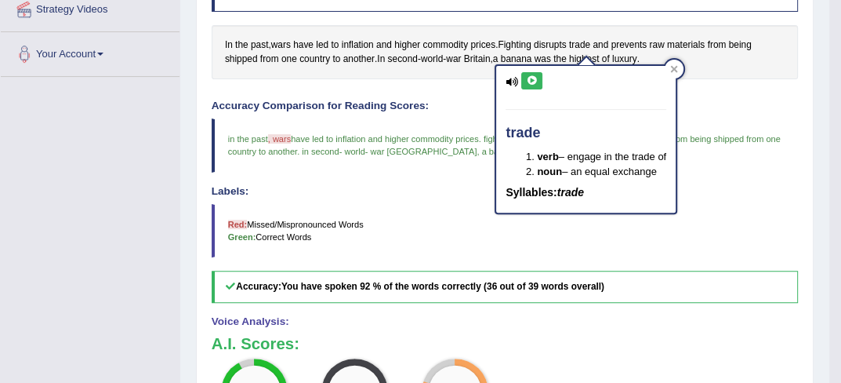
click at [528, 79] on icon at bounding box center [532, 80] width 12 height 9
click at [678, 67] on icon at bounding box center [674, 69] width 8 height 8
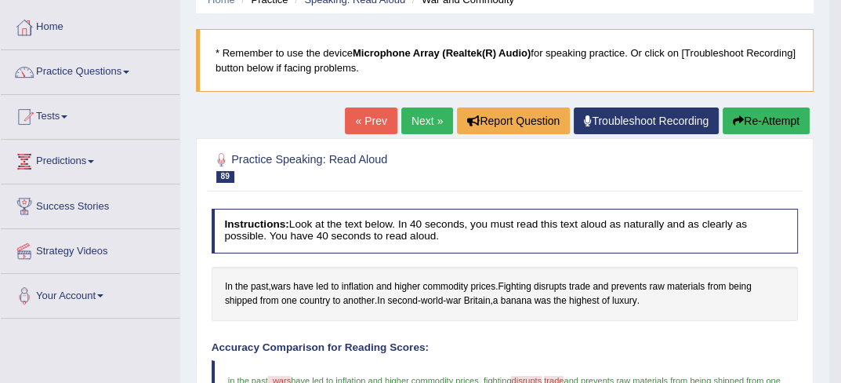
scroll to position [9, 0]
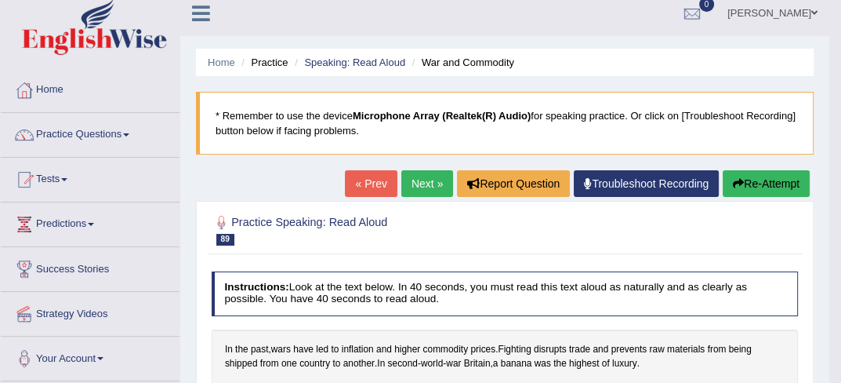
click at [423, 176] on link "Next »" at bounding box center [427, 183] width 52 height 27
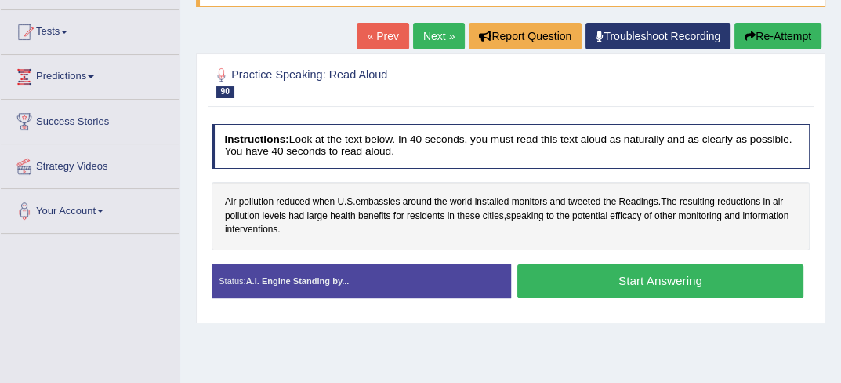
click at [552, 289] on button "Start Answering" at bounding box center [660, 281] width 286 height 34
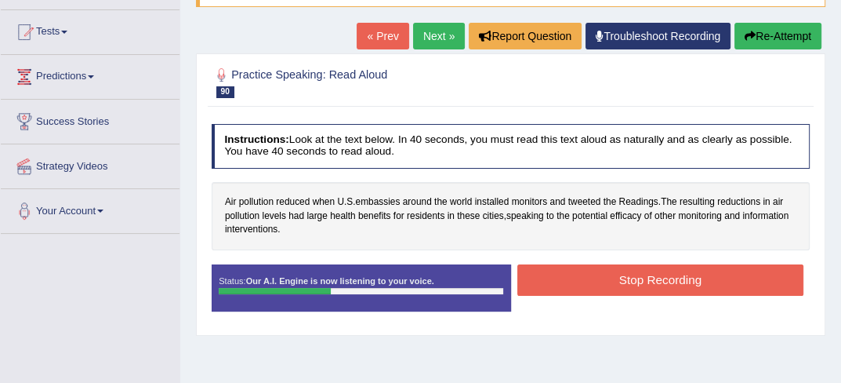
click at [556, 277] on button "Stop Recording" at bounding box center [660, 279] width 286 height 31
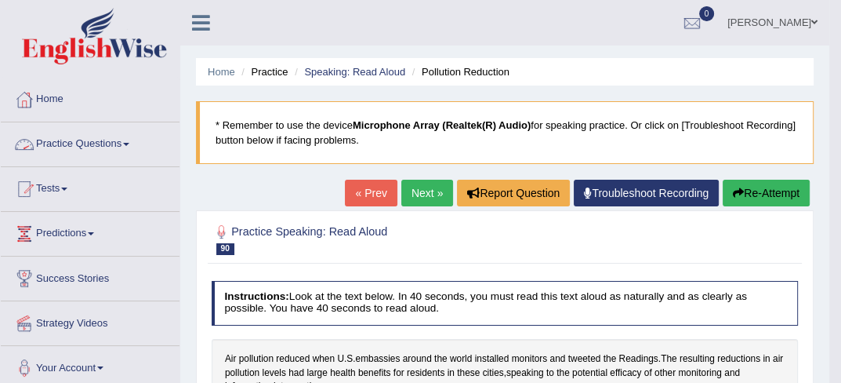
click at [138, 142] on link "Practice Questions" at bounding box center [90, 141] width 179 height 39
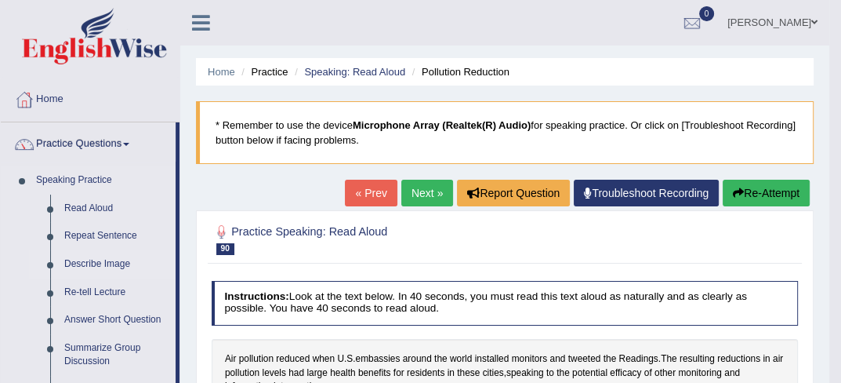
click at [100, 261] on link "Describe Image" at bounding box center [116, 264] width 118 height 28
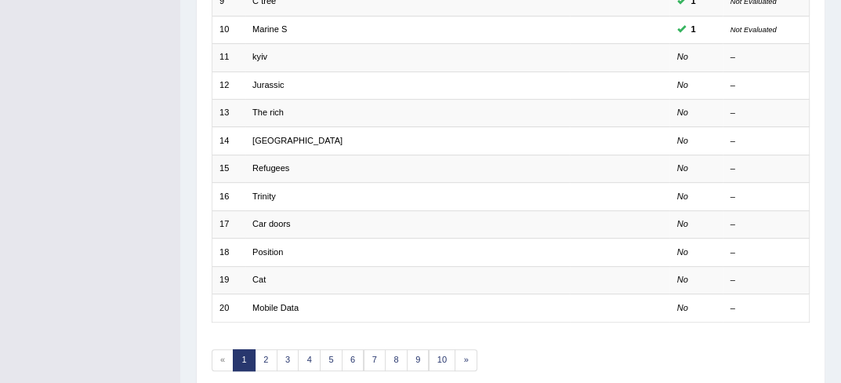
scroll to position [363, 0]
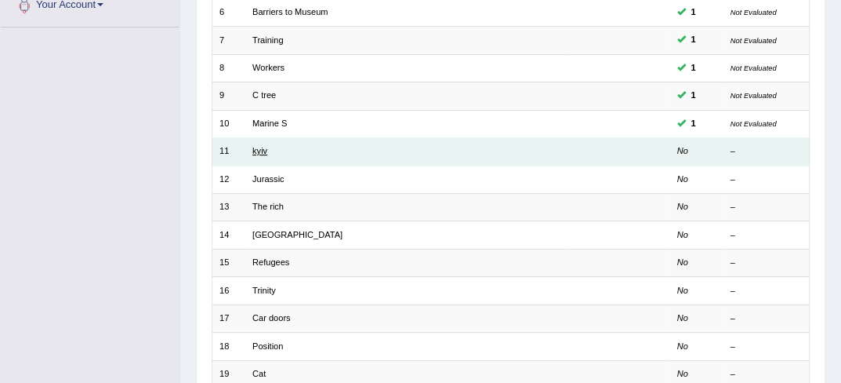
click at [258, 146] on link "kyiv" at bounding box center [259, 150] width 15 height 9
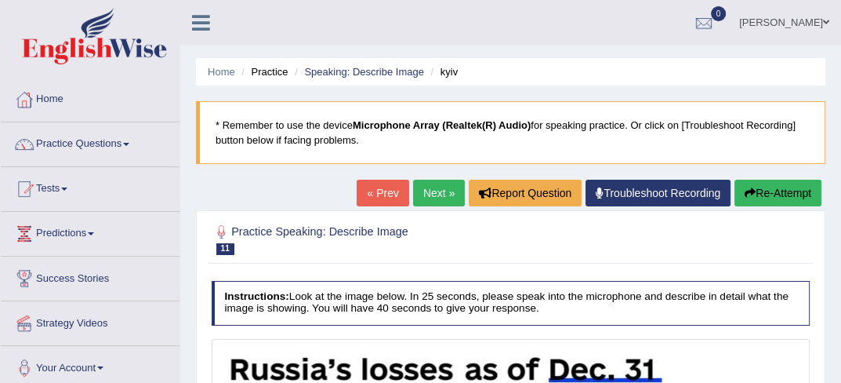
click at [815, 10] on link "[PERSON_NAME]" at bounding box center [784, 20] width 114 height 41
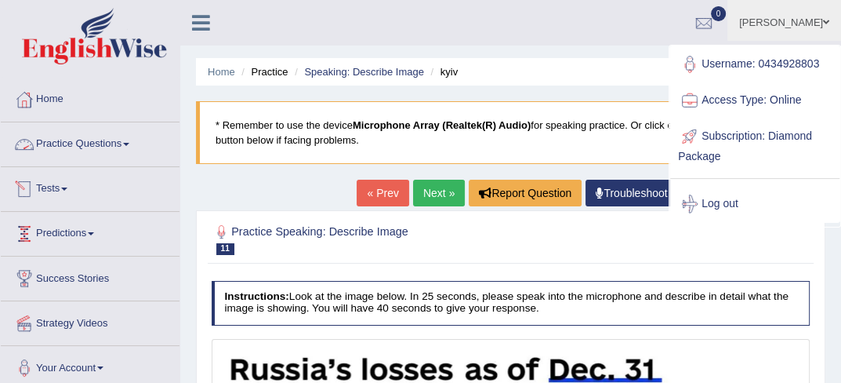
click at [110, 161] on link "Practice Questions" at bounding box center [90, 141] width 179 height 39
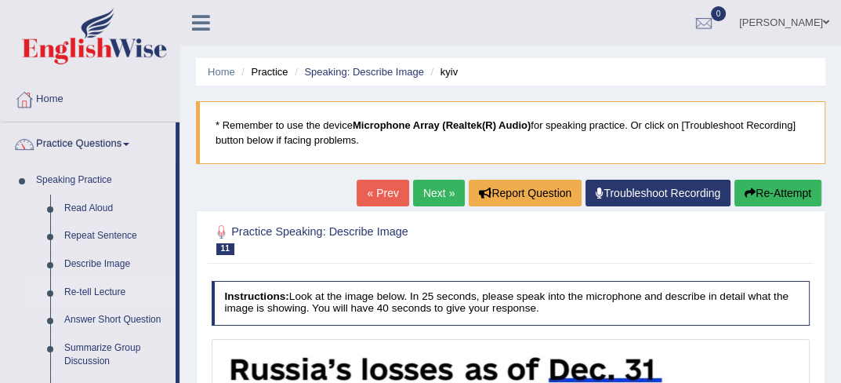
click at [82, 286] on link "Re-tell Lecture" at bounding box center [116, 292] width 118 height 28
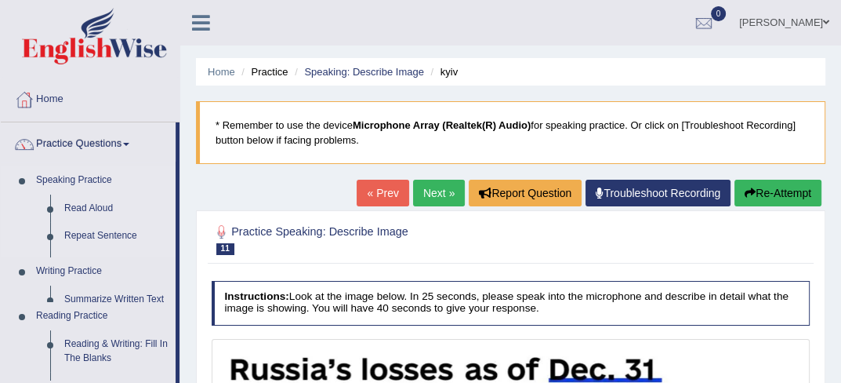
click at [82, 286] on ul "Home Practice Questions Speaking Practice Read Aloud Repeat Sentence Describe I…" at bounding box center [90, 351] width 179 height 547
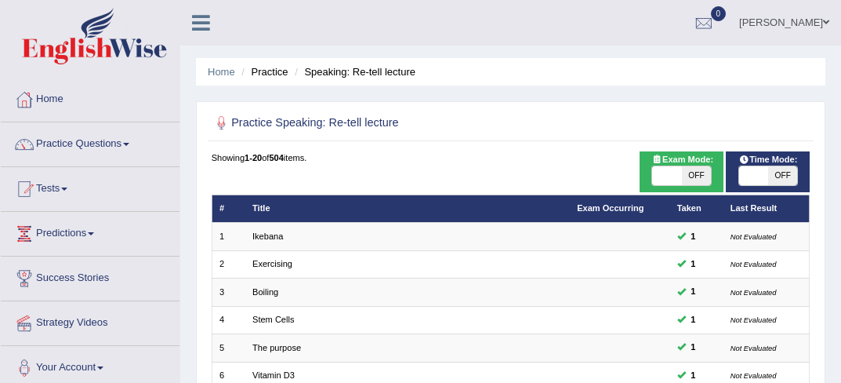
click at [821, 29] on link "[PERSON_NAME]" at bounding box center [784, 20] width 114 height 41
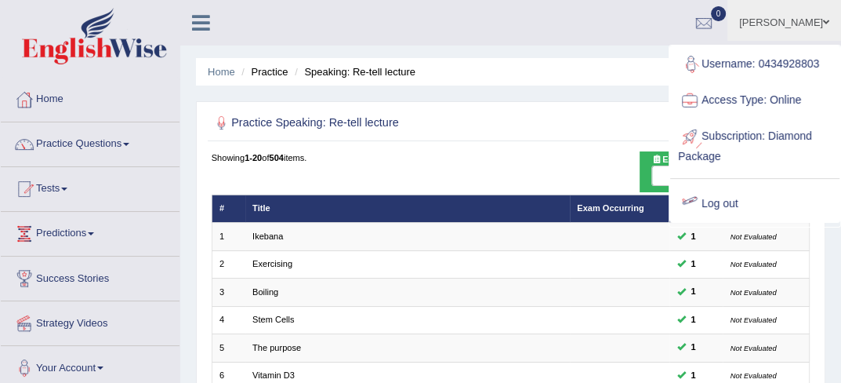
click at [717, 205] on link "Log out" at bounding box center [754, 204] width 169 height 36
